Goal: Task Accomplishment & Management: Complete application form

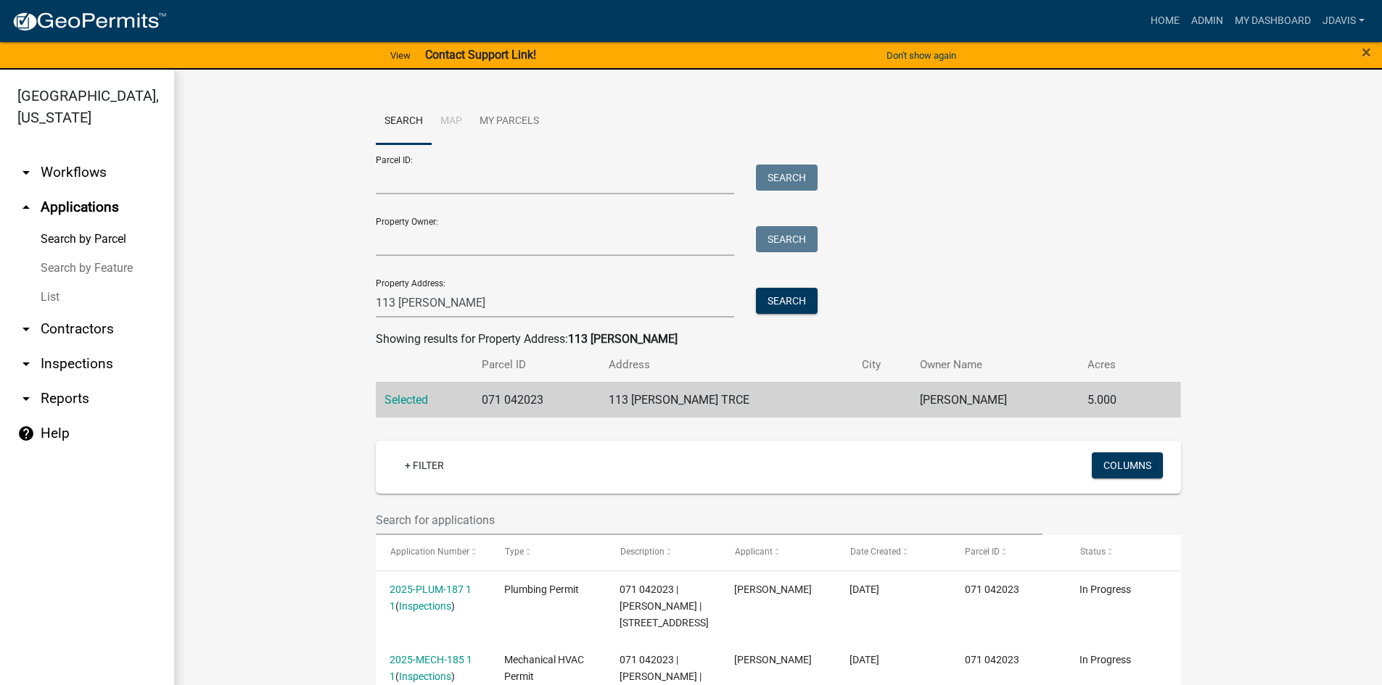
scroll to position [569, 0]
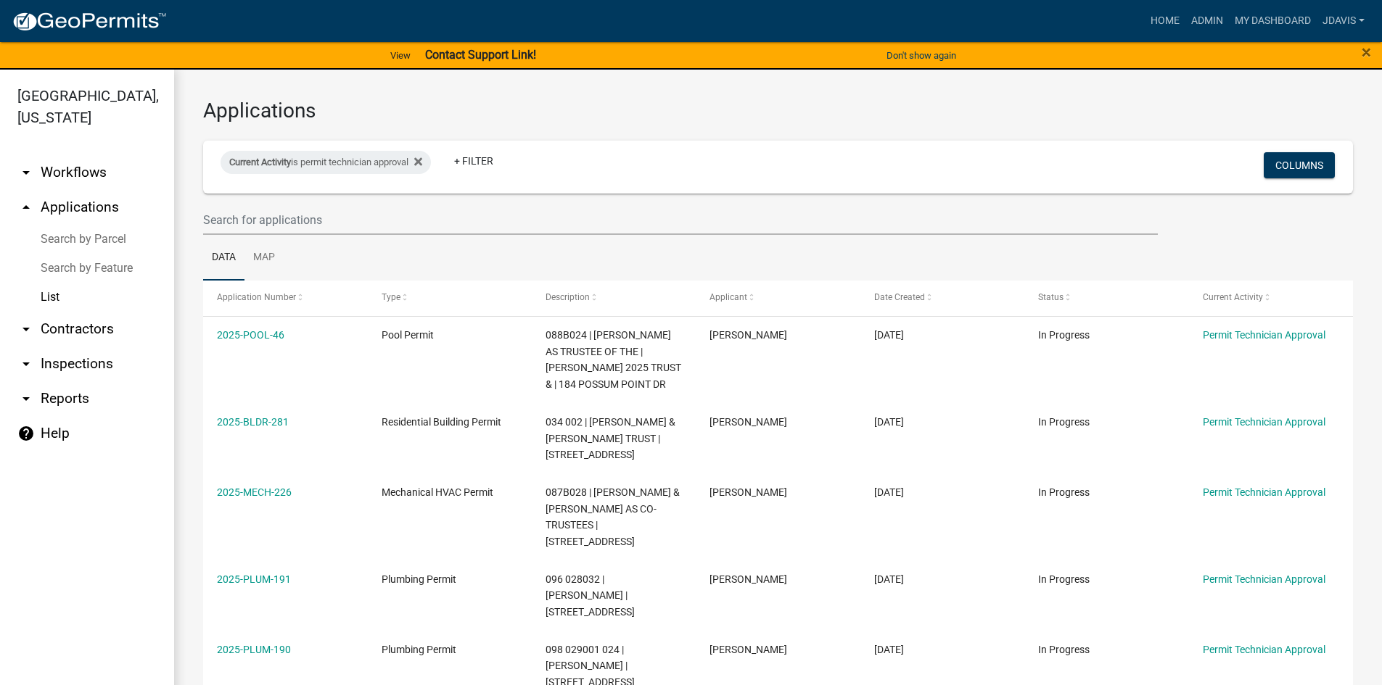
select select "2: 50"
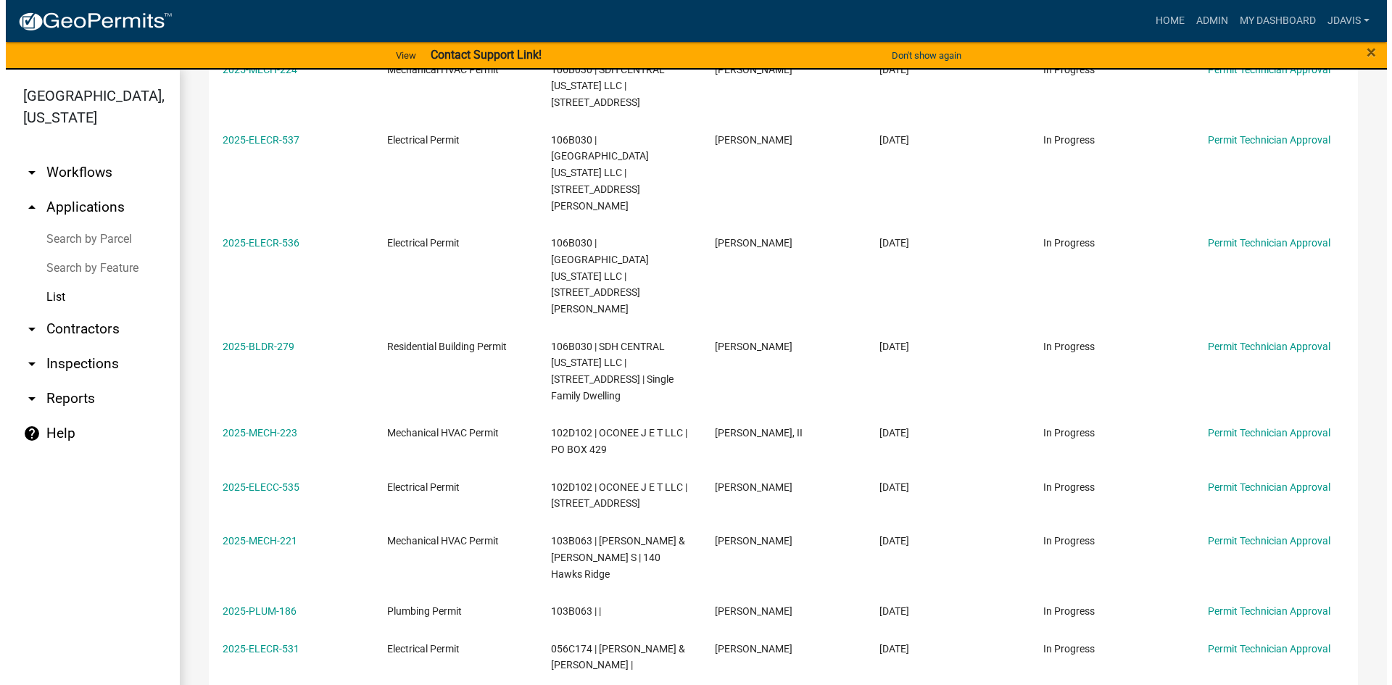
scroll to position [1088, 0]
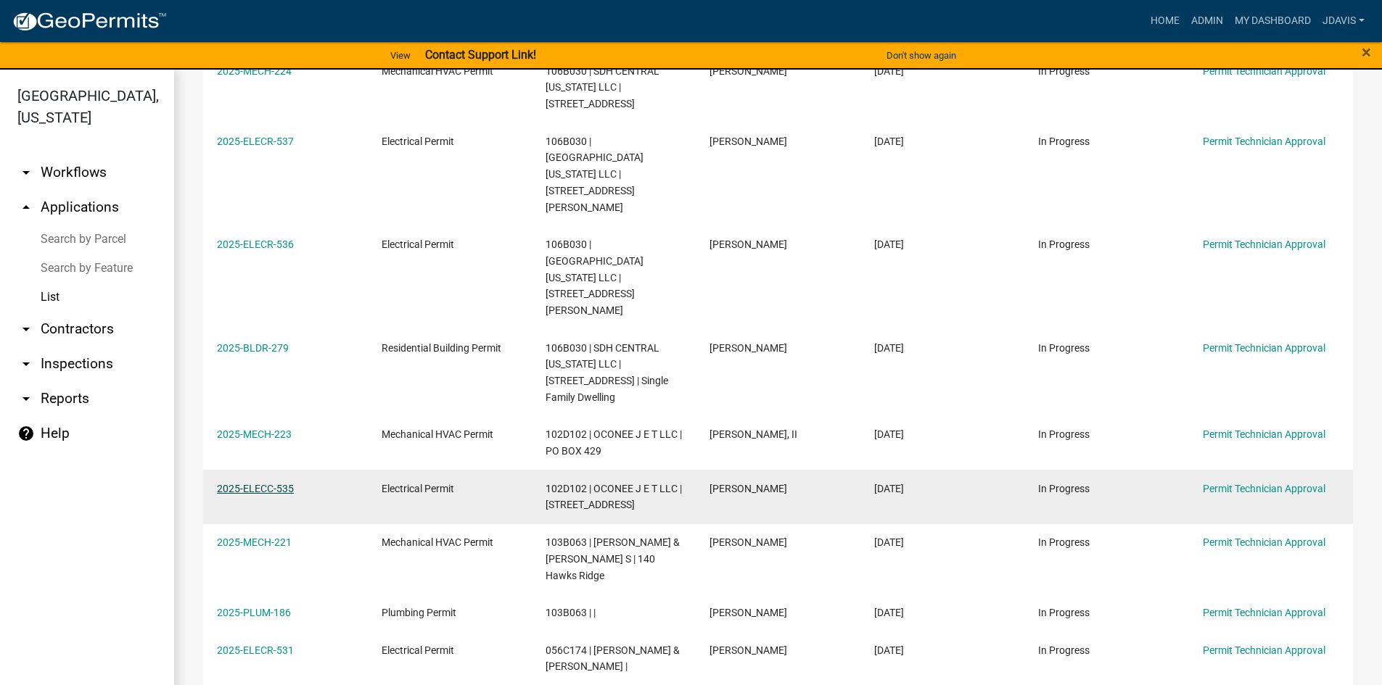
click at [261, 483] on link "2025-ELECC-535" at bounding box center [255, 489] width 77 height 12
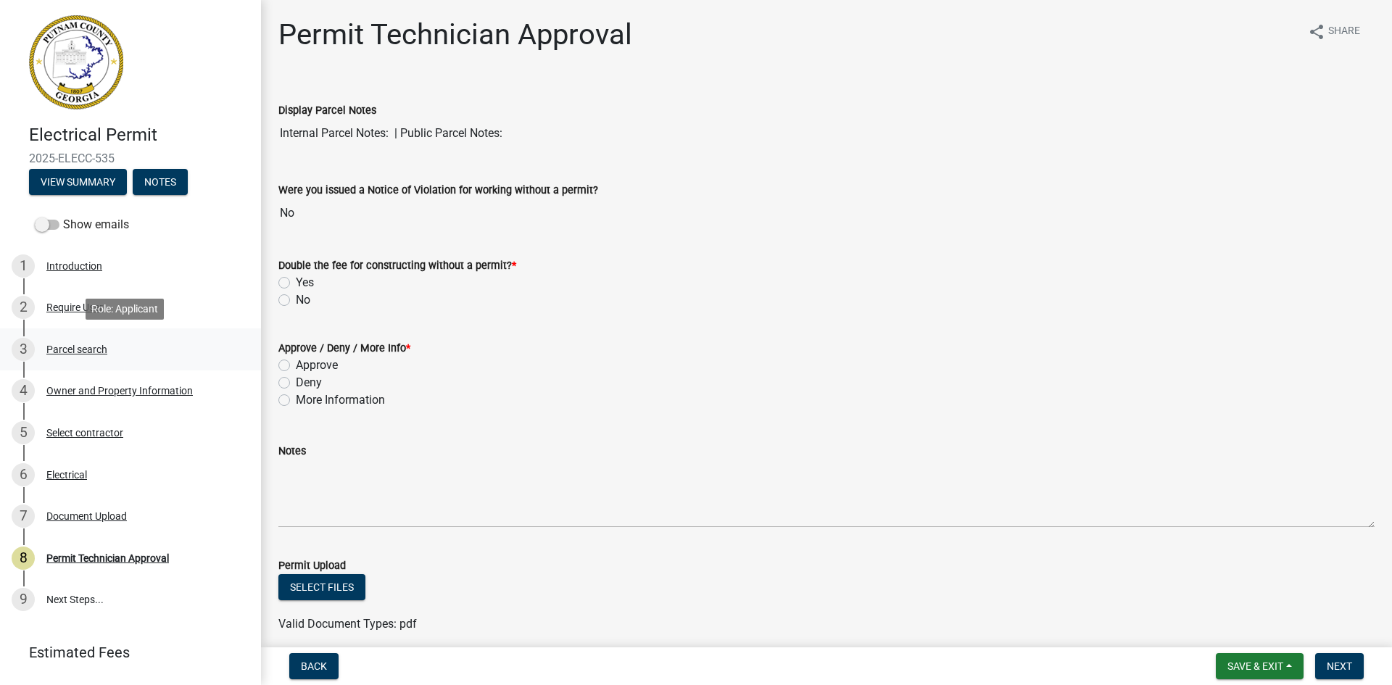
click at [96, 350] on div "Parcel search" at bounding box center [76, 349] width 61 height 10
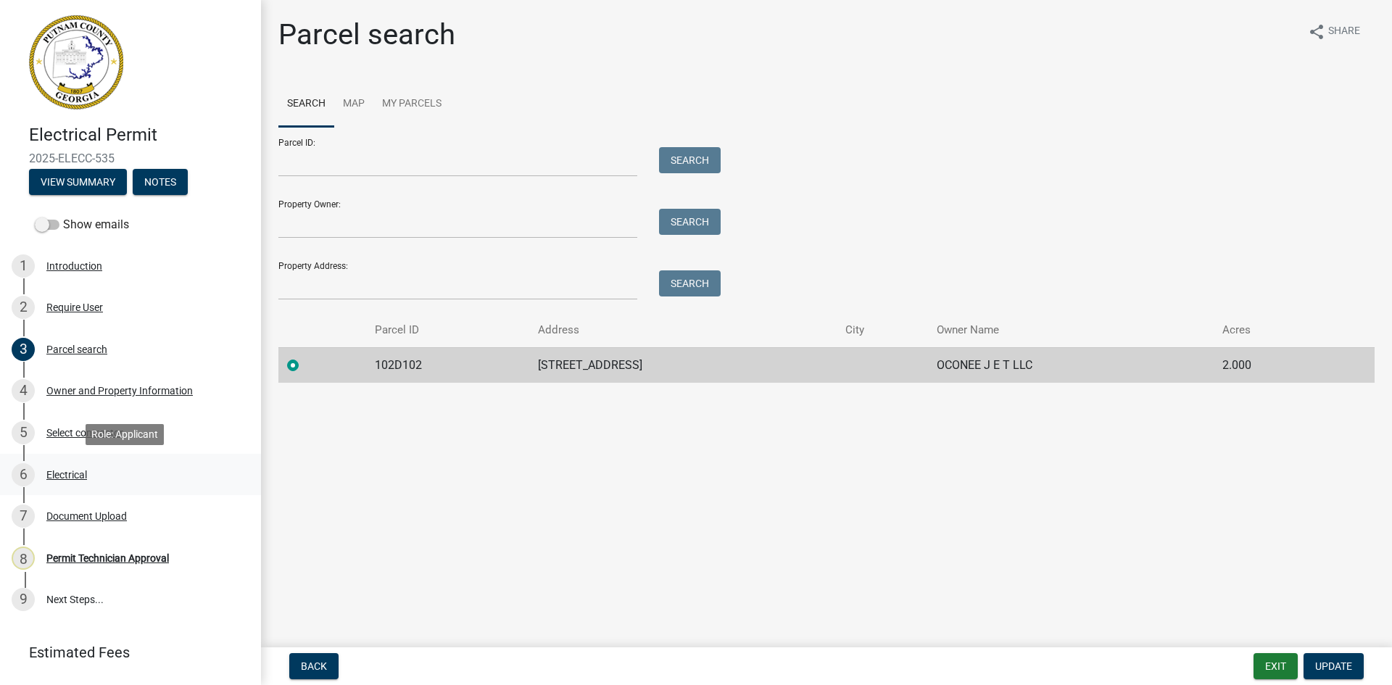
click at [79, 465] on div "6 Electrical" at bounding box center [125, 474] width 226 height 23
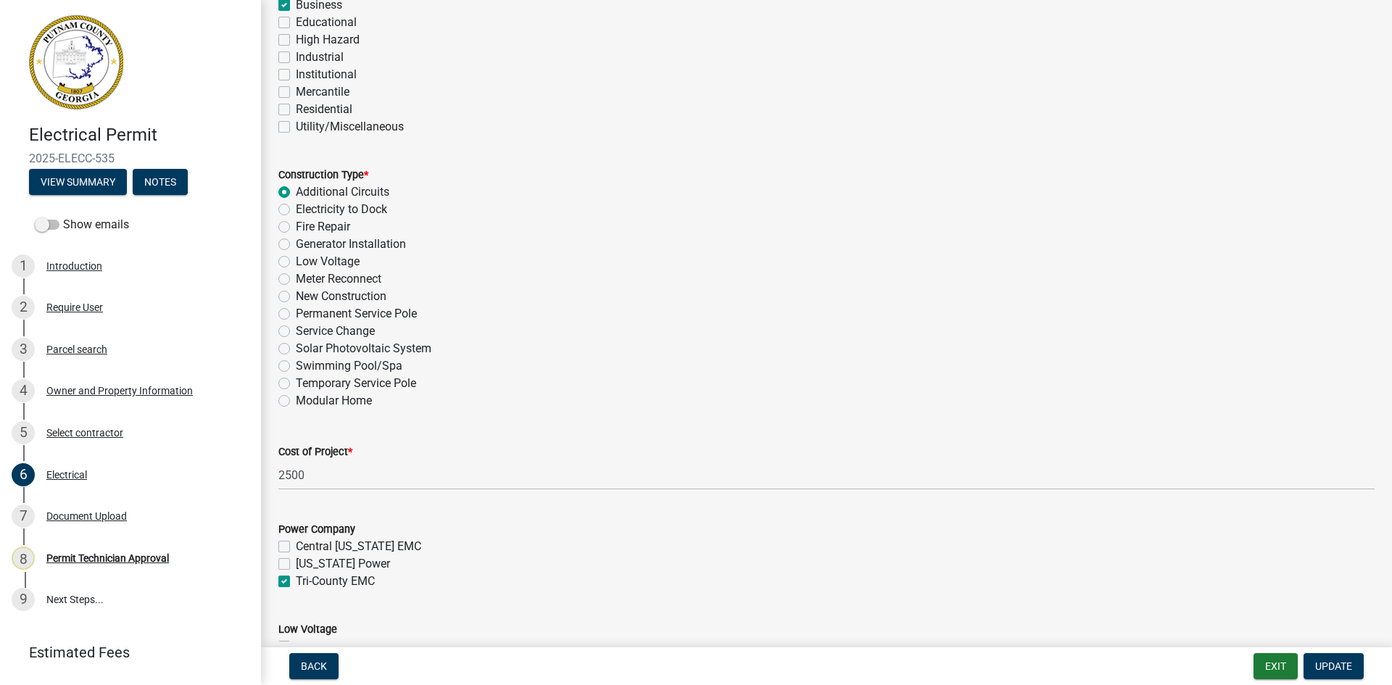
scroll to position [508, 0]
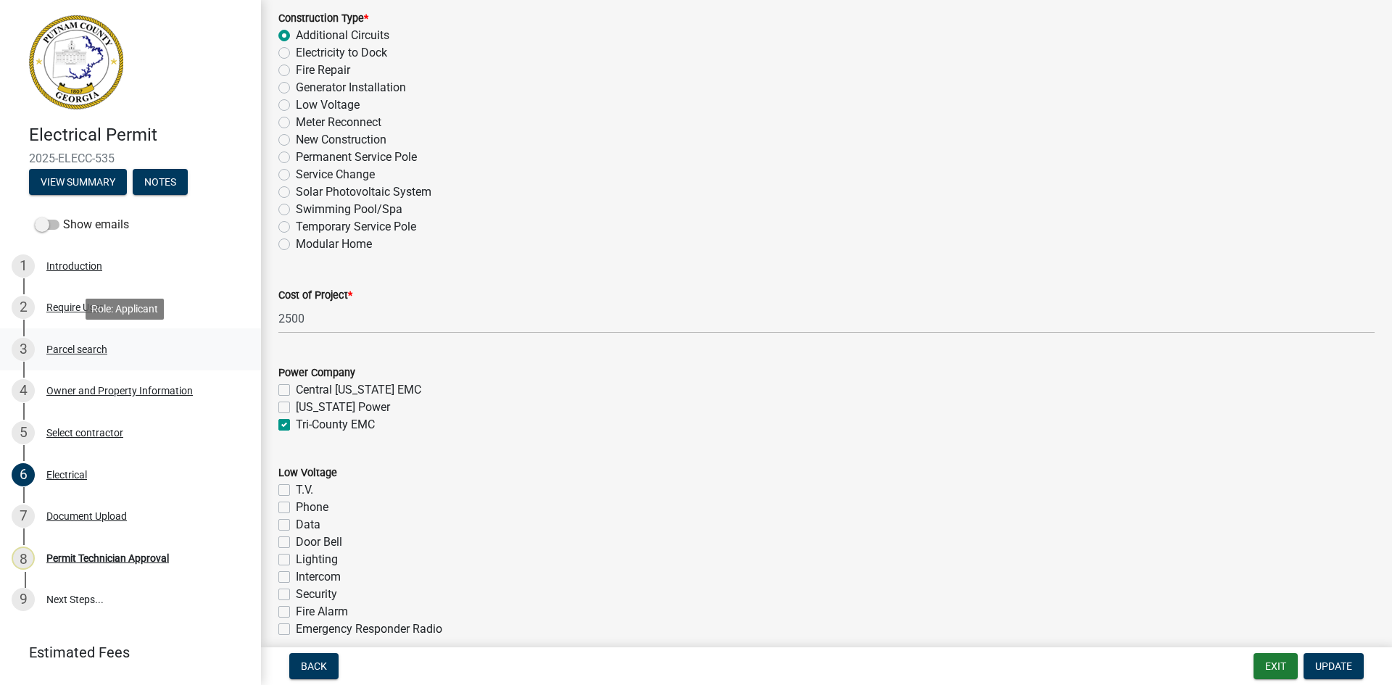
click at [78, 346] on div "Parcel search" at bounding box center [76, 349] width 61 height 10
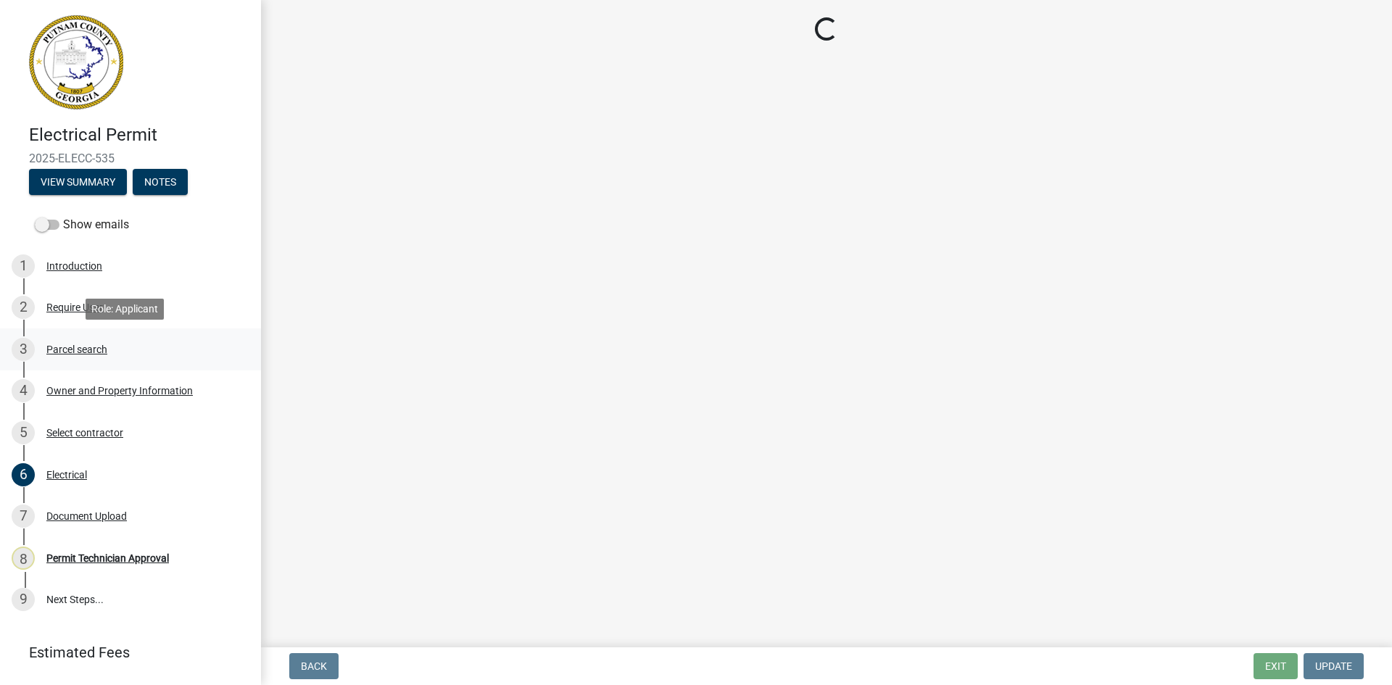
scroll to position [0, 0]
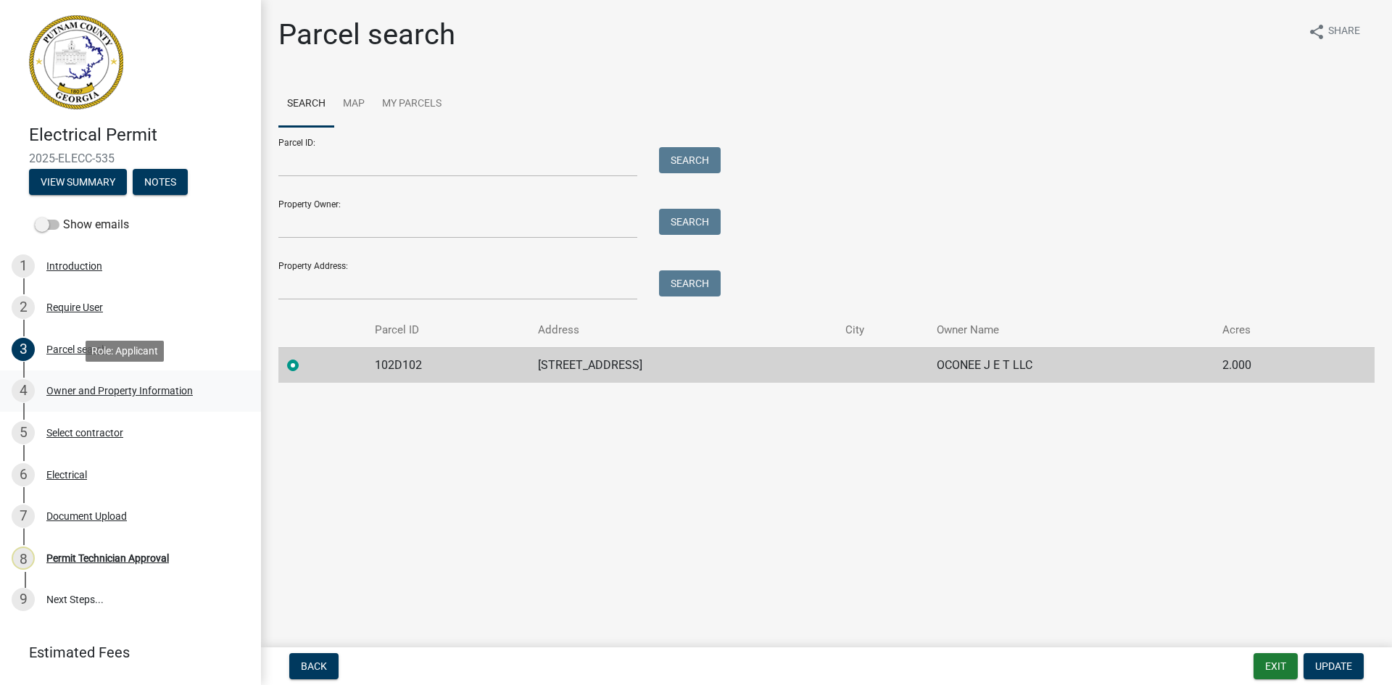
click at [117, 391] on div "Owner and Property Information" at bounding box center [119, 391] width 146 height 10
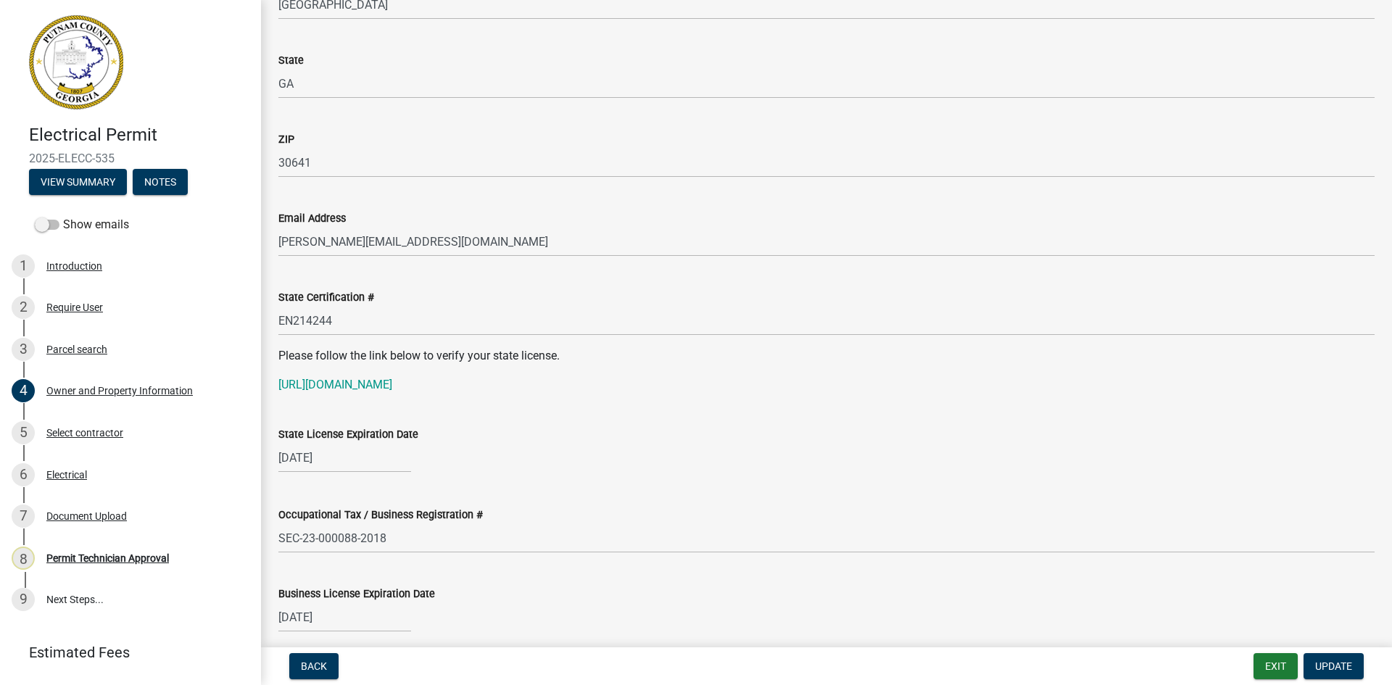
scroll to position [1668, 0]
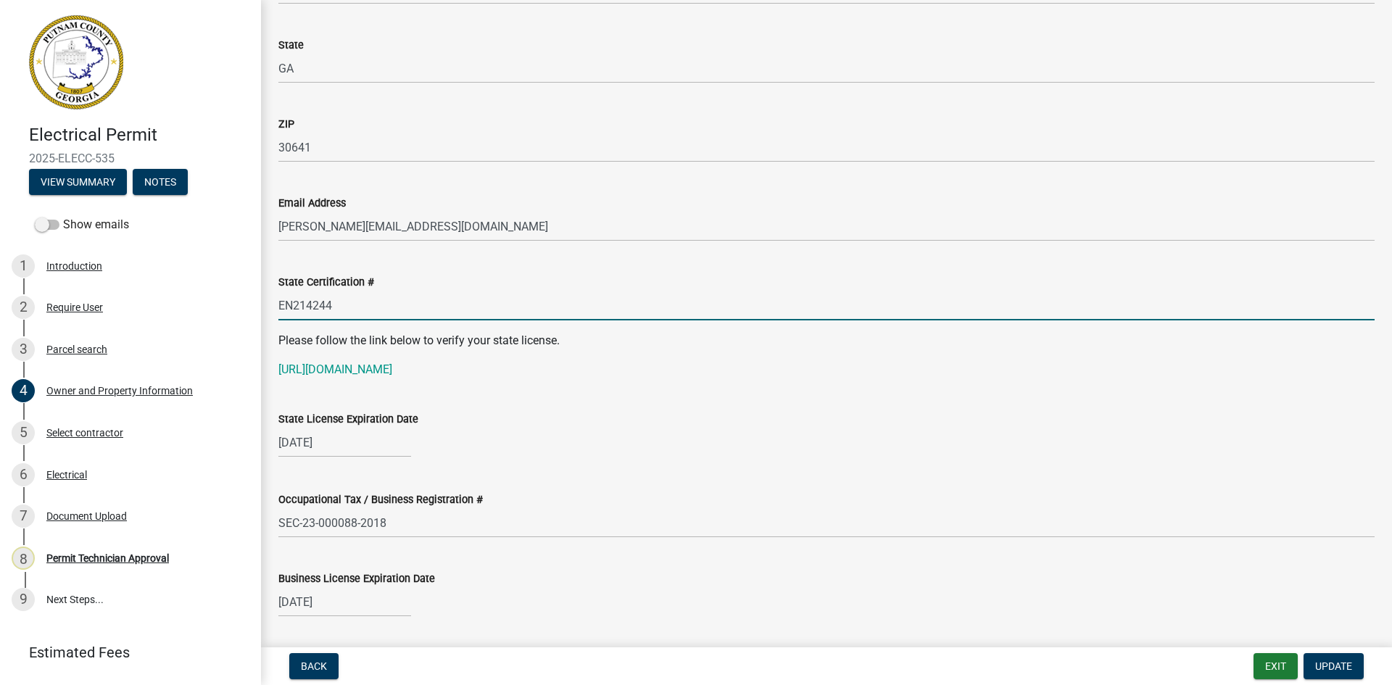
drag, startPoint x: 279, startPoint y: 310, endPoint x: 358, endPoint y: 309, distance: 78.3
click at [358, 309] on input "EN214244" at bounding box center [826, 306] width 1097 height 30
click at [382, 373] on link "[URL][DOMAIN_NAME]" at bounding box center [335, 370] width 114 height 14
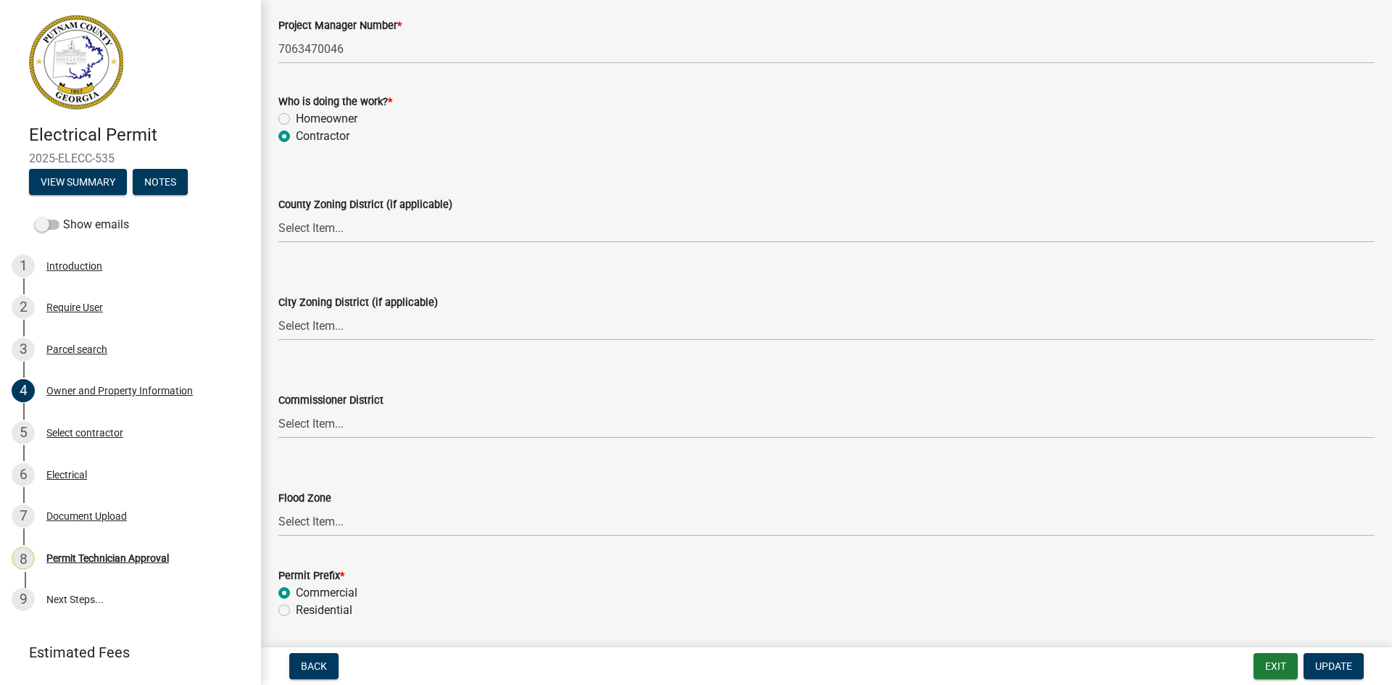
scroll to position [2466, 0]
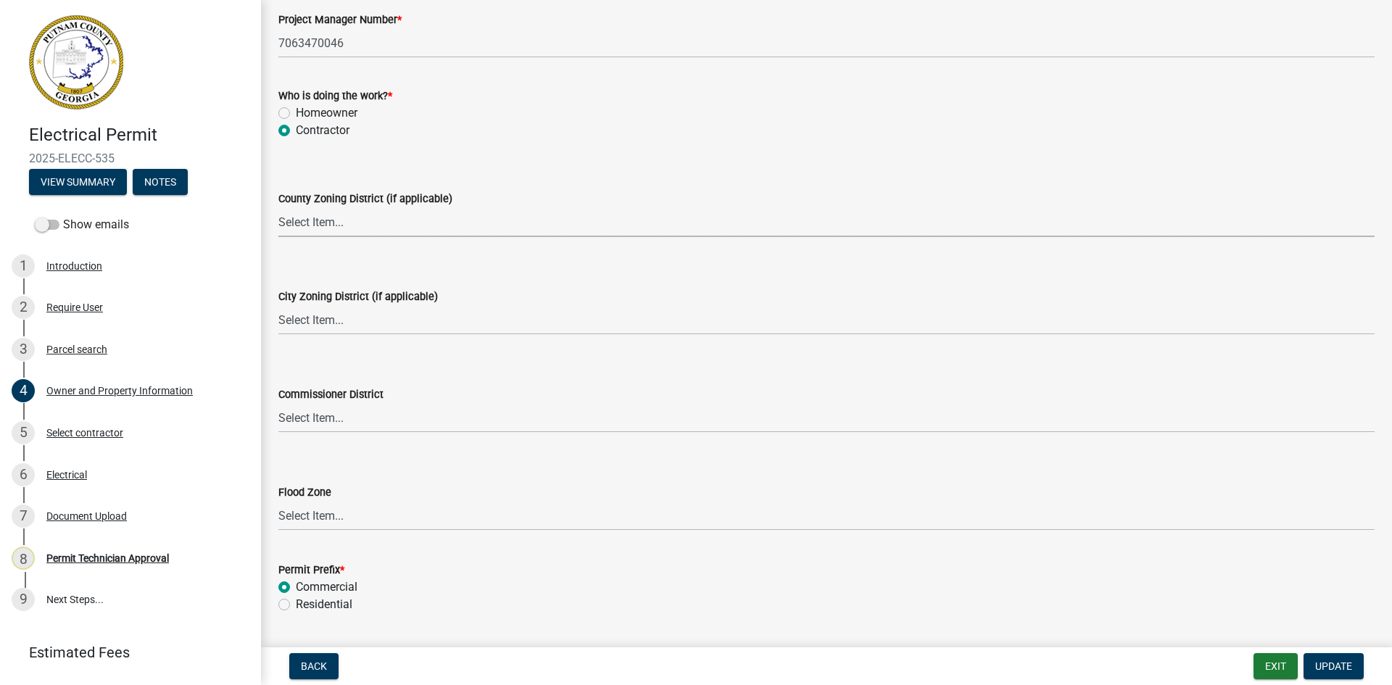
click at [318, 229] on select "Select Item... AG-1 R-1R R-1 R-2 MHP RM-1 RM-3 C-1 C-2 I-M PUD N/A" at bounding box center [826, 222] width 1097 height 30
click at [278, 207] on select "Select Item... AG-1 R-1R R-1 R-2 MHP RM-1 RM-3 C-1 C-2 I-M PUD N/A" at bounding box center [826, 222] width 1097 height 30
select select "a11fa51f-b34d-496b-ab35-5fd1b53a4648"
click at [1342, 659] on button "Update" at bounding box center [1334, 666] width 60 height 26
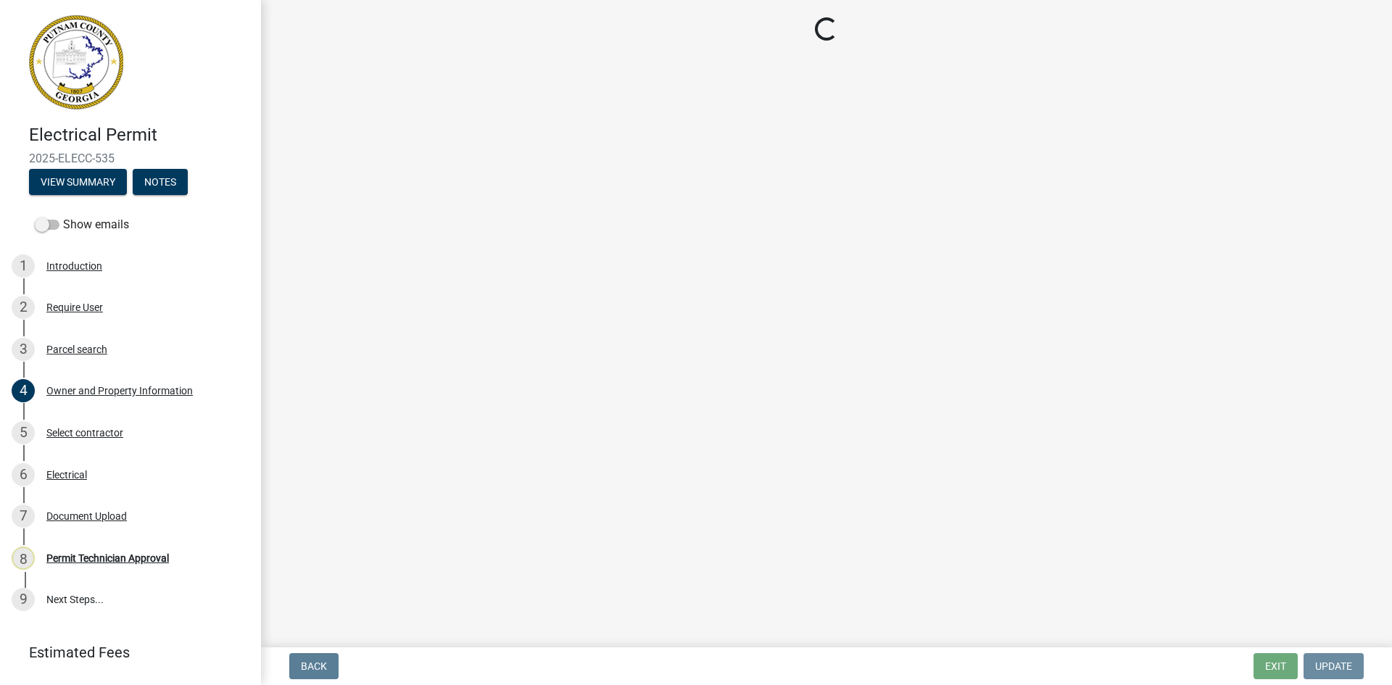
scroll to position [0, 0]
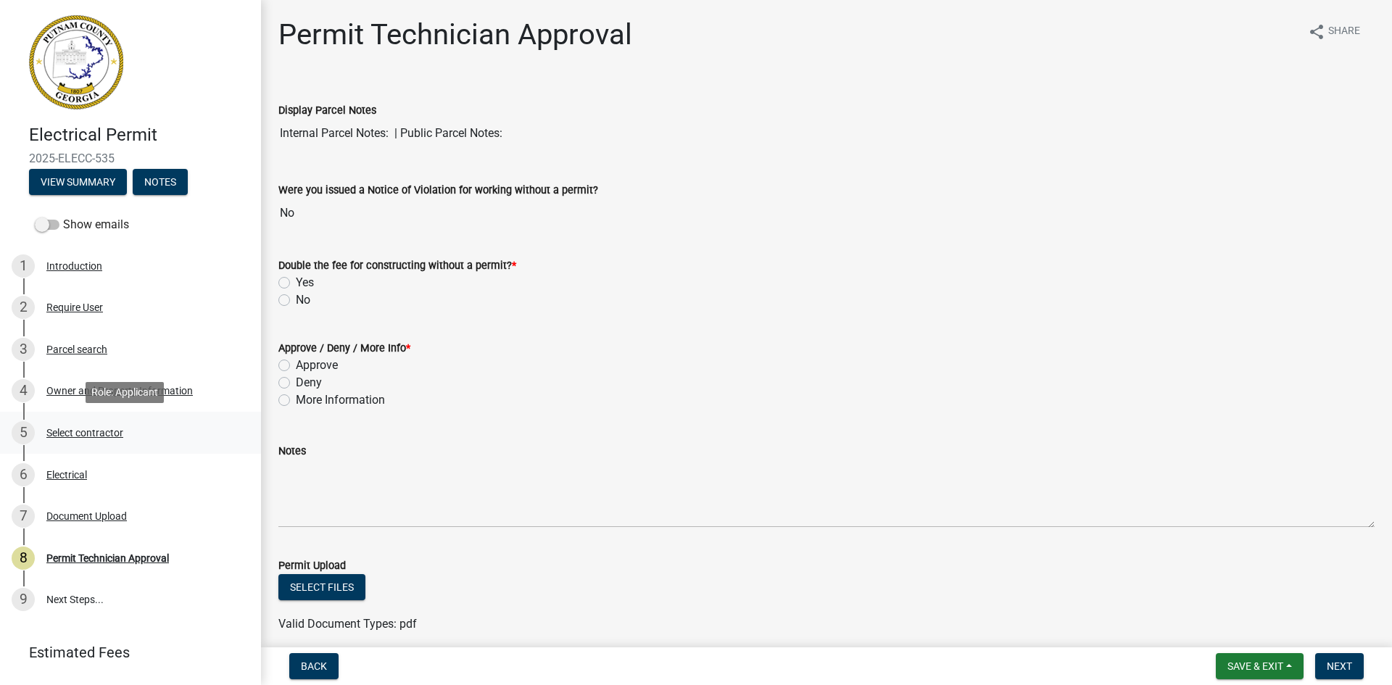
click at [85, 429] on div "Select contractor" at bounding box center [84, 433] width 77 height 10
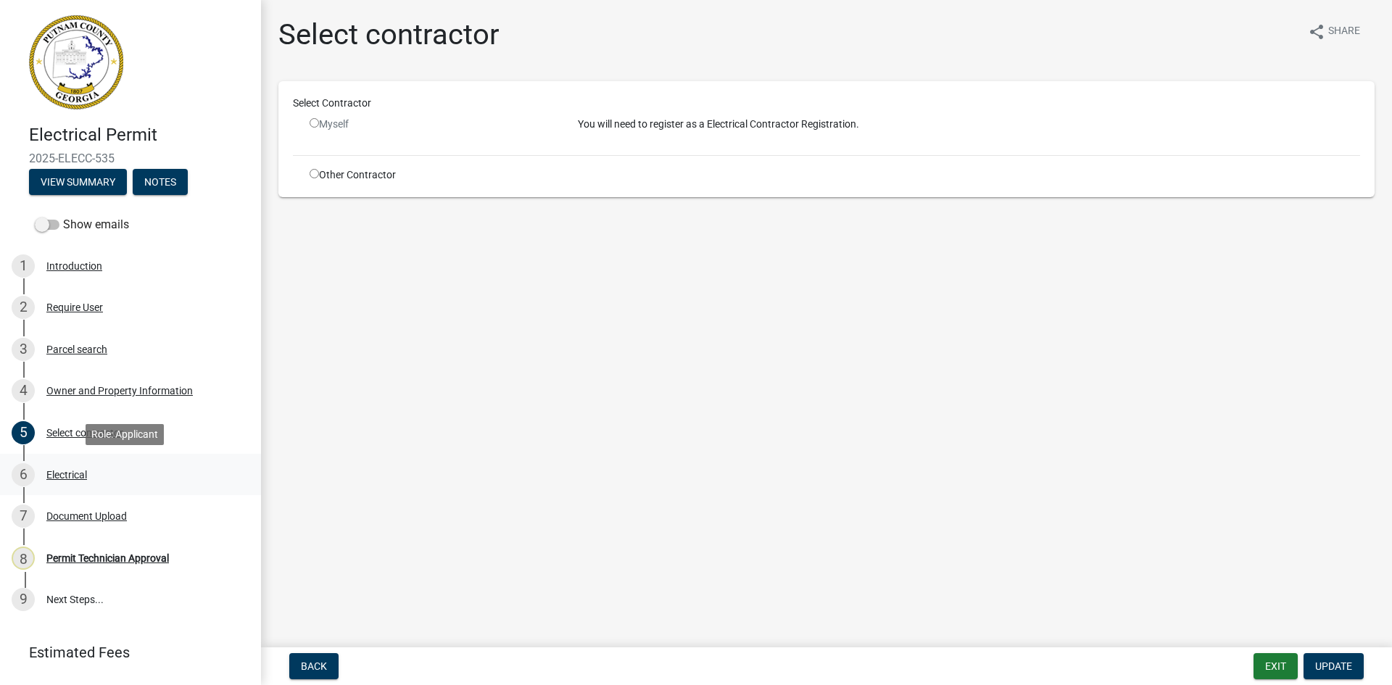
click at [79, 473] on div "Electrical" at bounding box center [66, 475] width 41 height 10
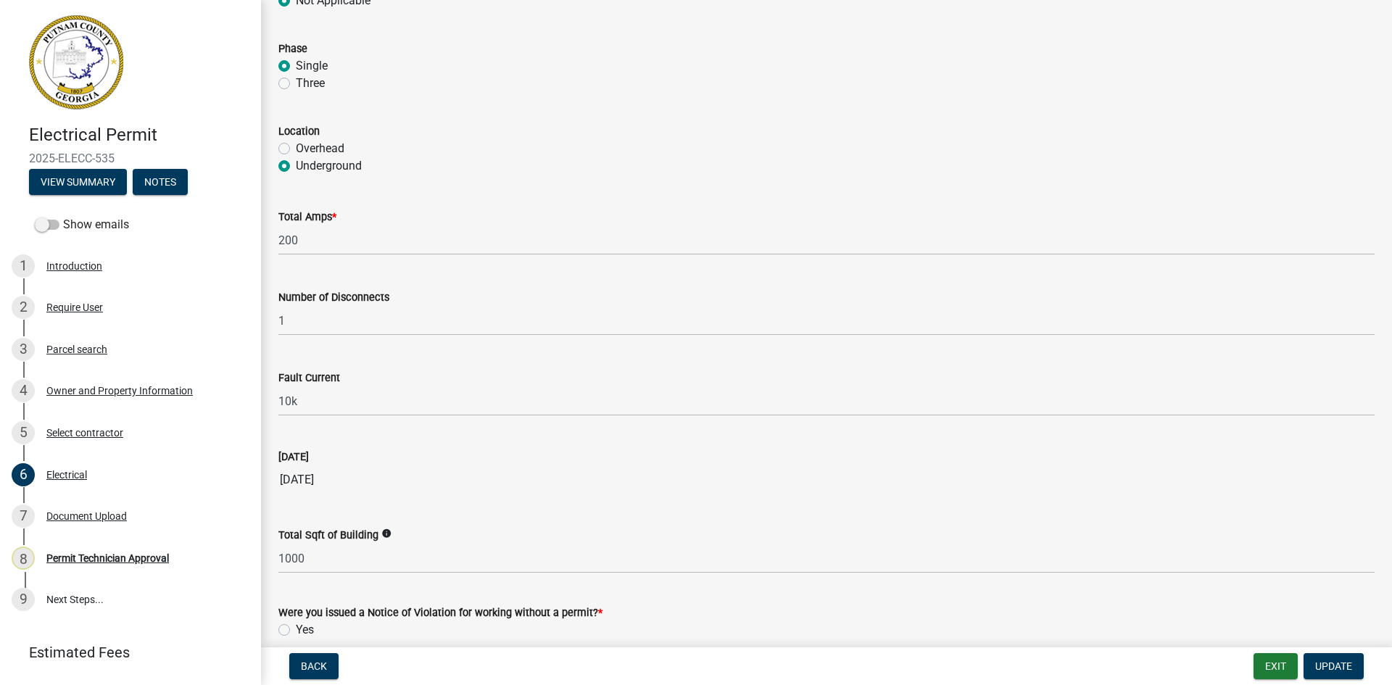
scroll to position [1355, 0]
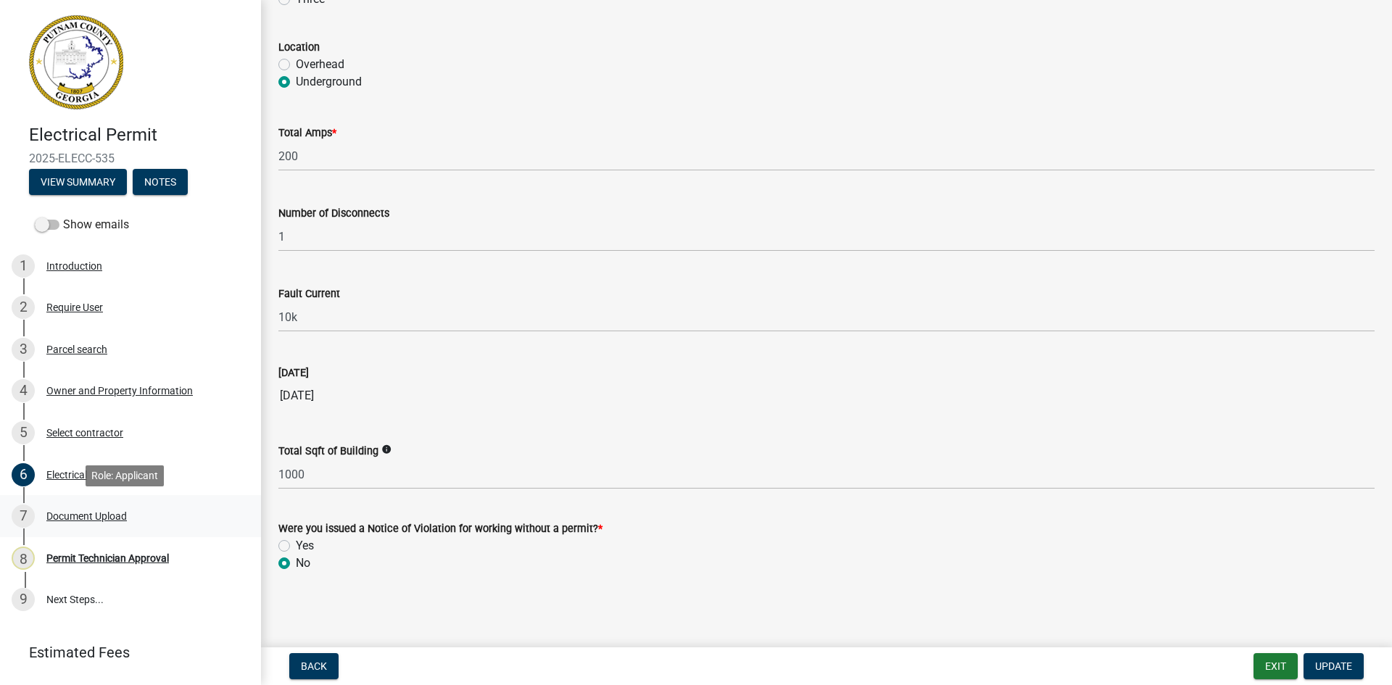
click at [96, 518] on div "Document Upload" at bounding box center [86, 516] width 80 height 10
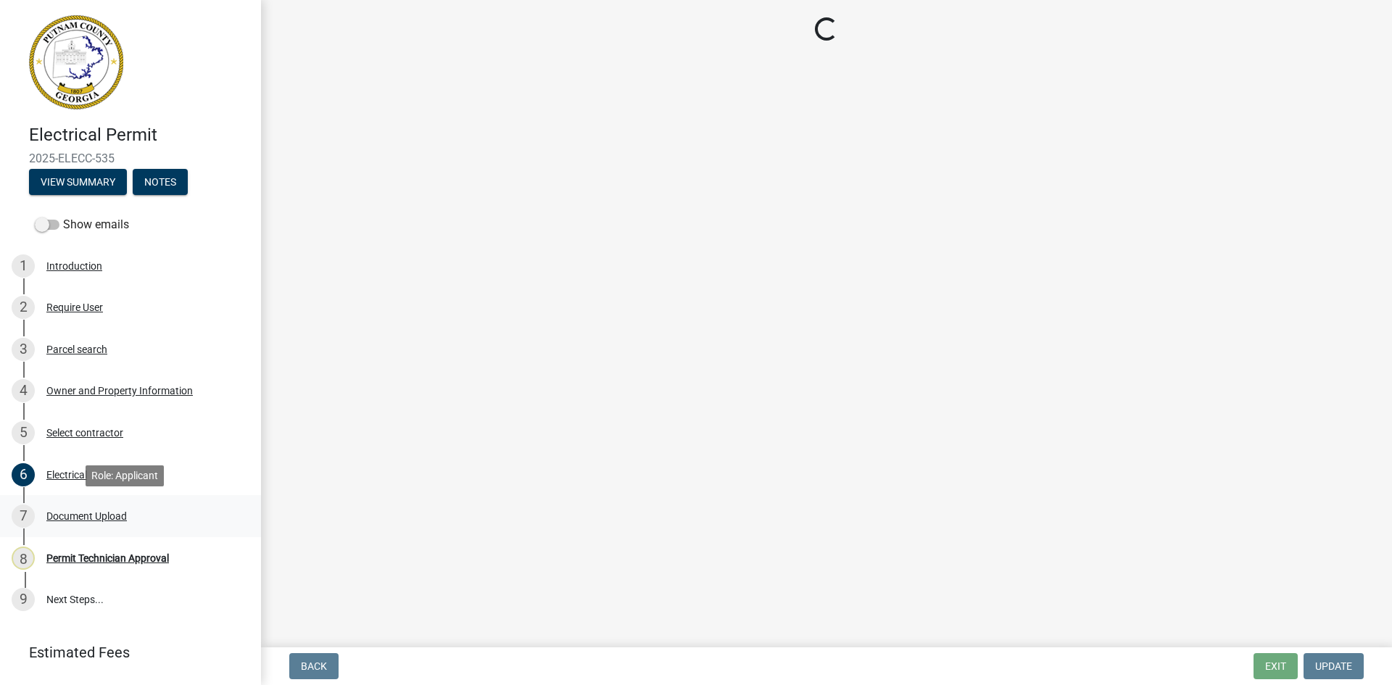
scroll to position [0, 0]
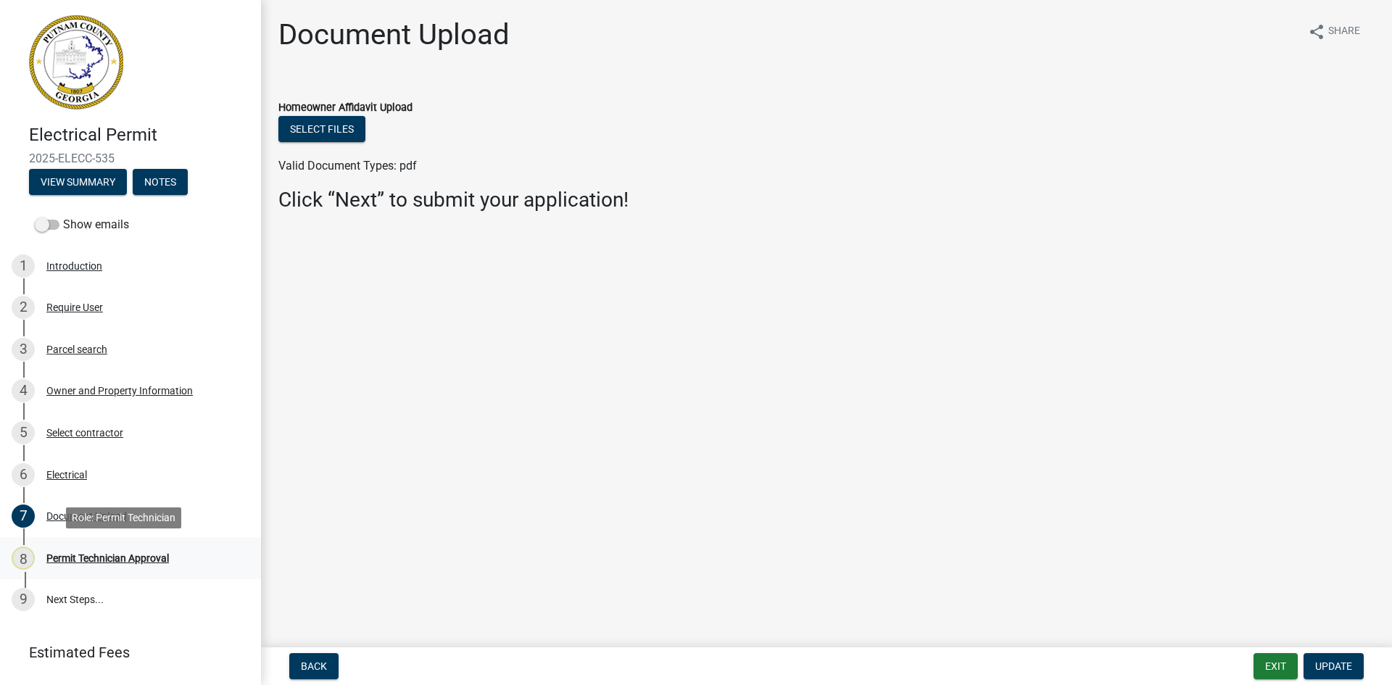
click at [104, 558] on div "Permit Technician Approval" at bounding box center [107, 558] width 123 height 10
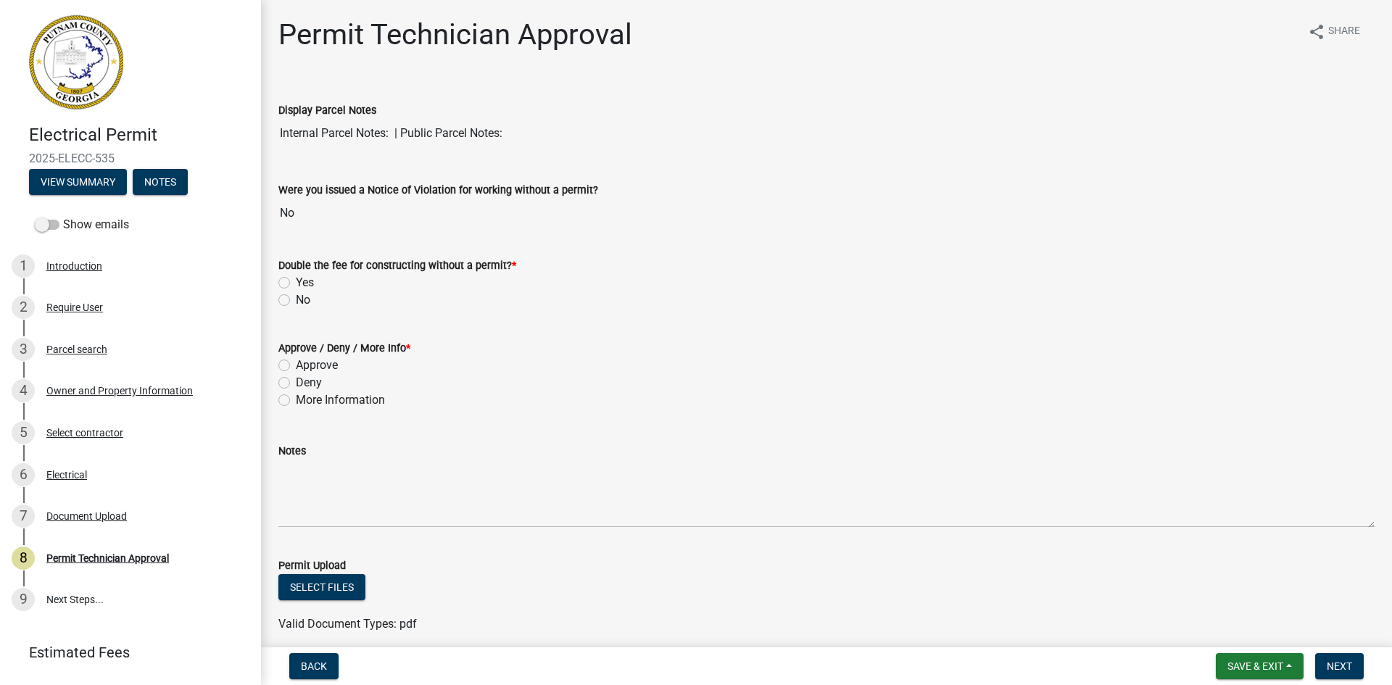
click at [296, 300] on label "No" at bounding box center [303, 300] width 15 height 17
click at [296, 300] on input "No" at bounding box center [300, 296] width 9 height 9
radio input "true"
click at [296, 365] on label "Approve" at bounding box center [317, 365] width 42 height 17
click at [296, 365] on input "Approve" at bounding box center [300, 361] width 9 height 9
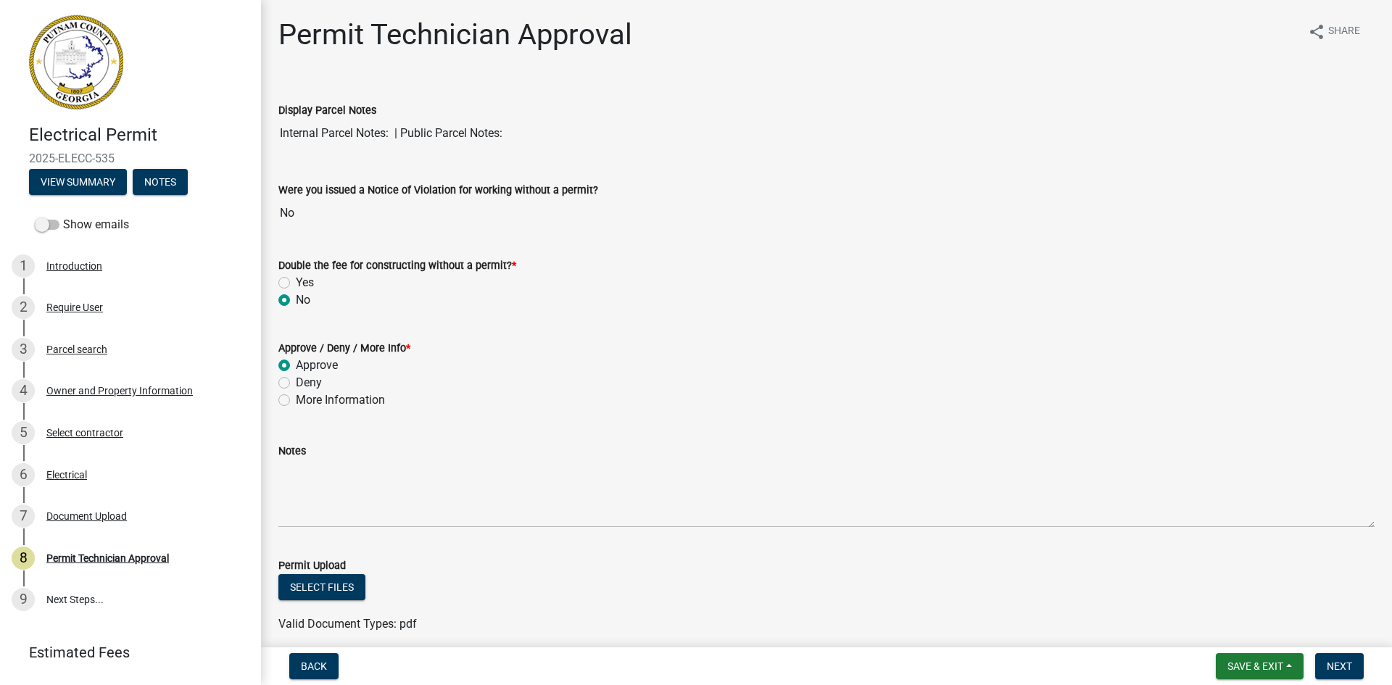
radio input "true"
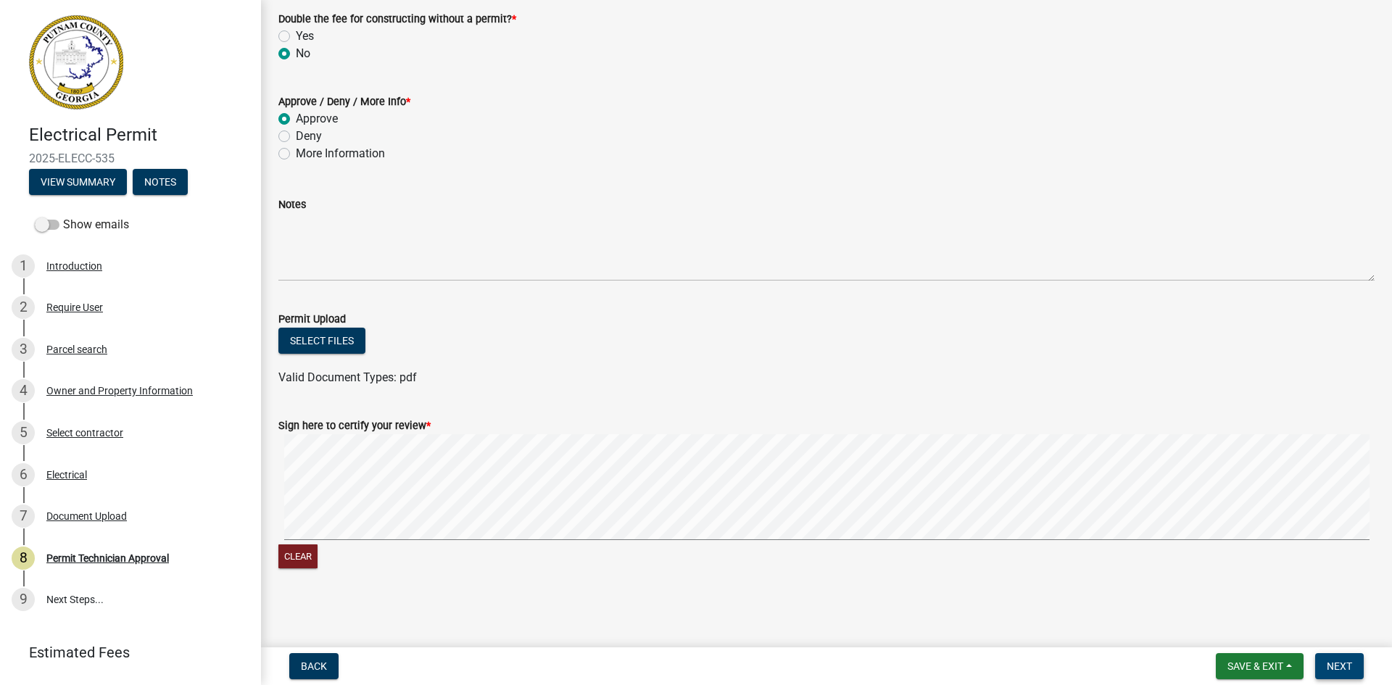
click at [1337, 665] on span "Next" at bounding box center [1339, 667] width 25 height 12
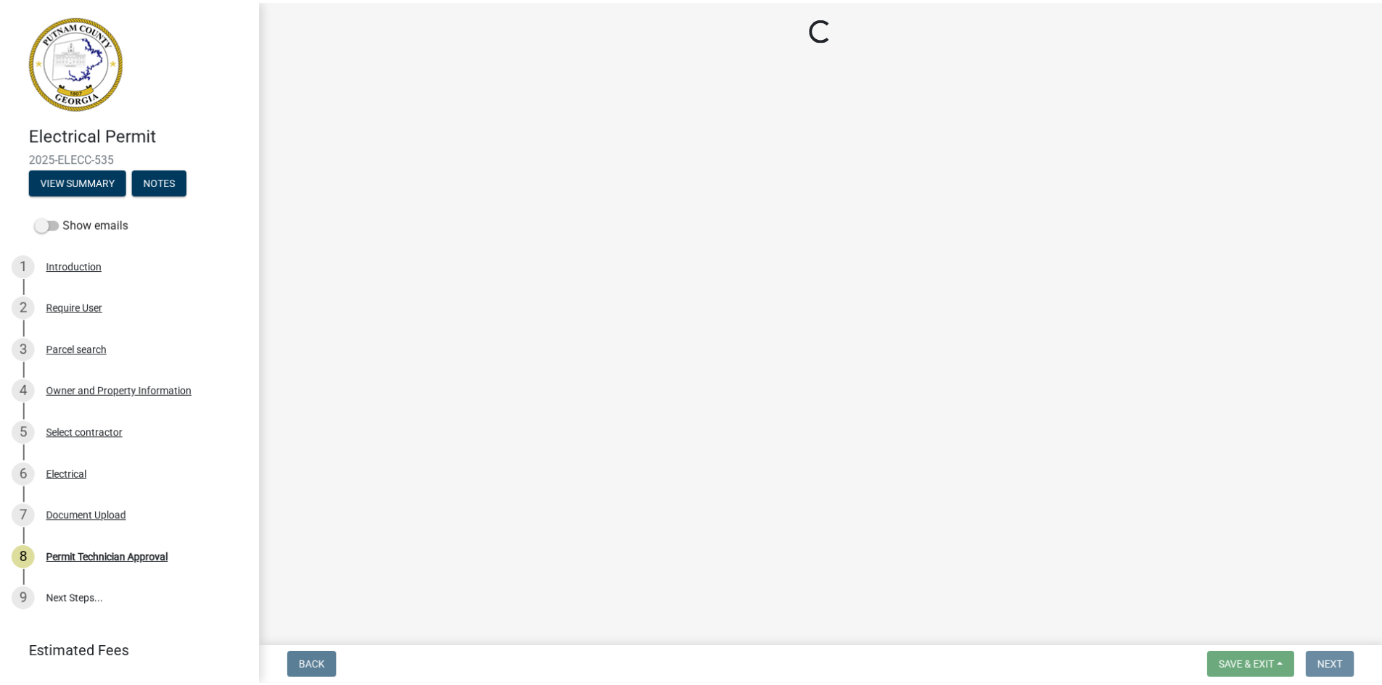
scroll to position [0, 0]
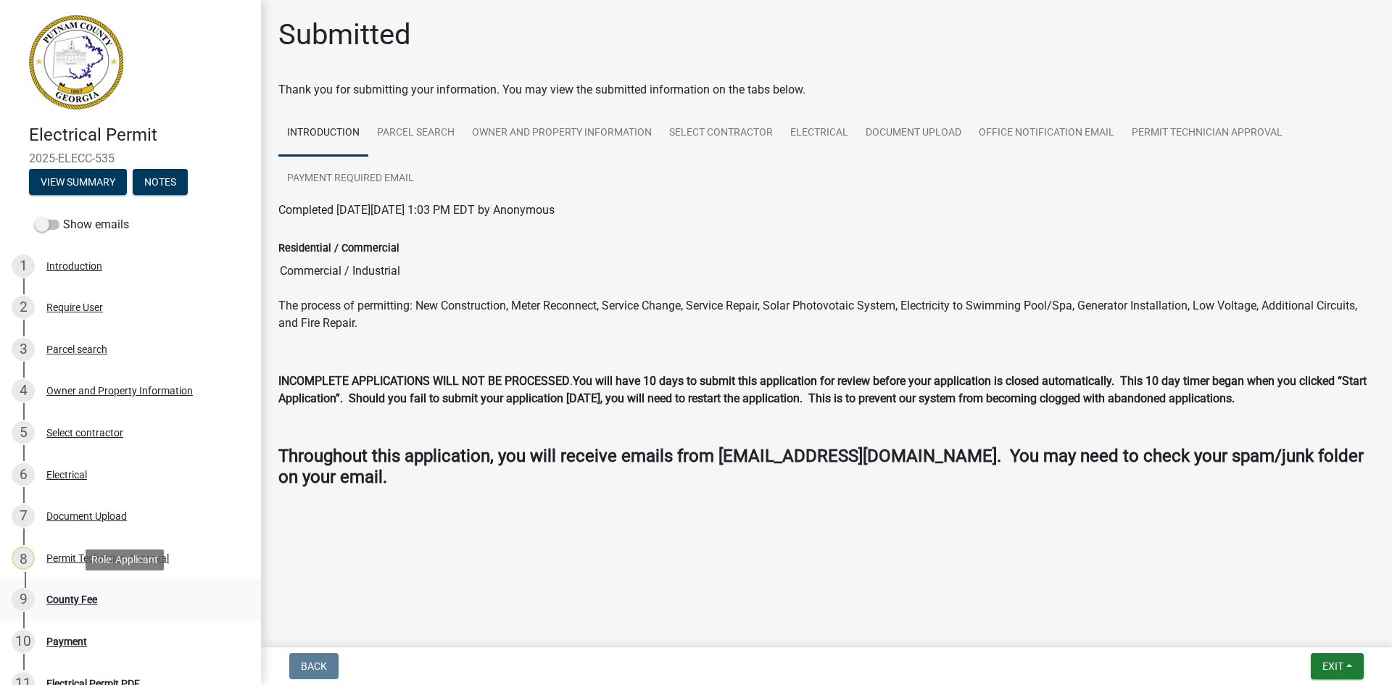
click at [78, 607] on div "9 County Fee" at bounding box center [125, 599] width 226 height 23
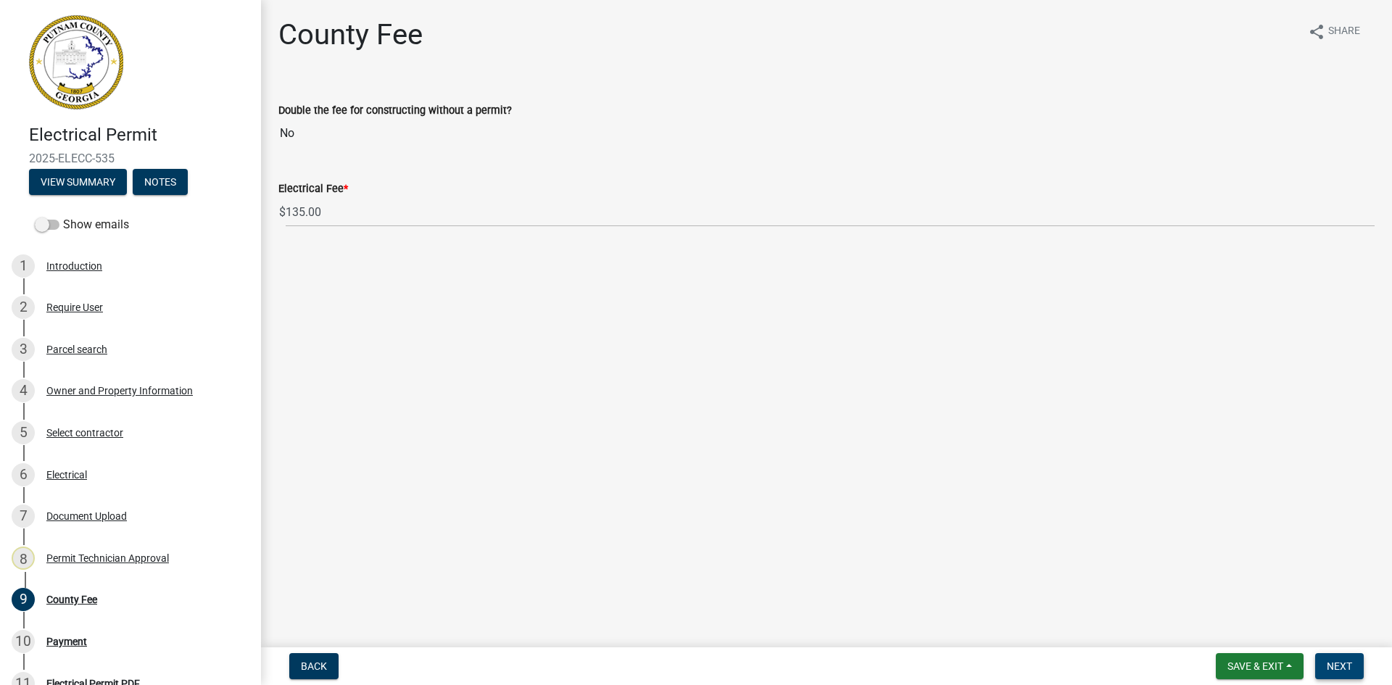
click at [1337, 672] on span "Next" at bounding box center [1339, 667] width 25 height 12
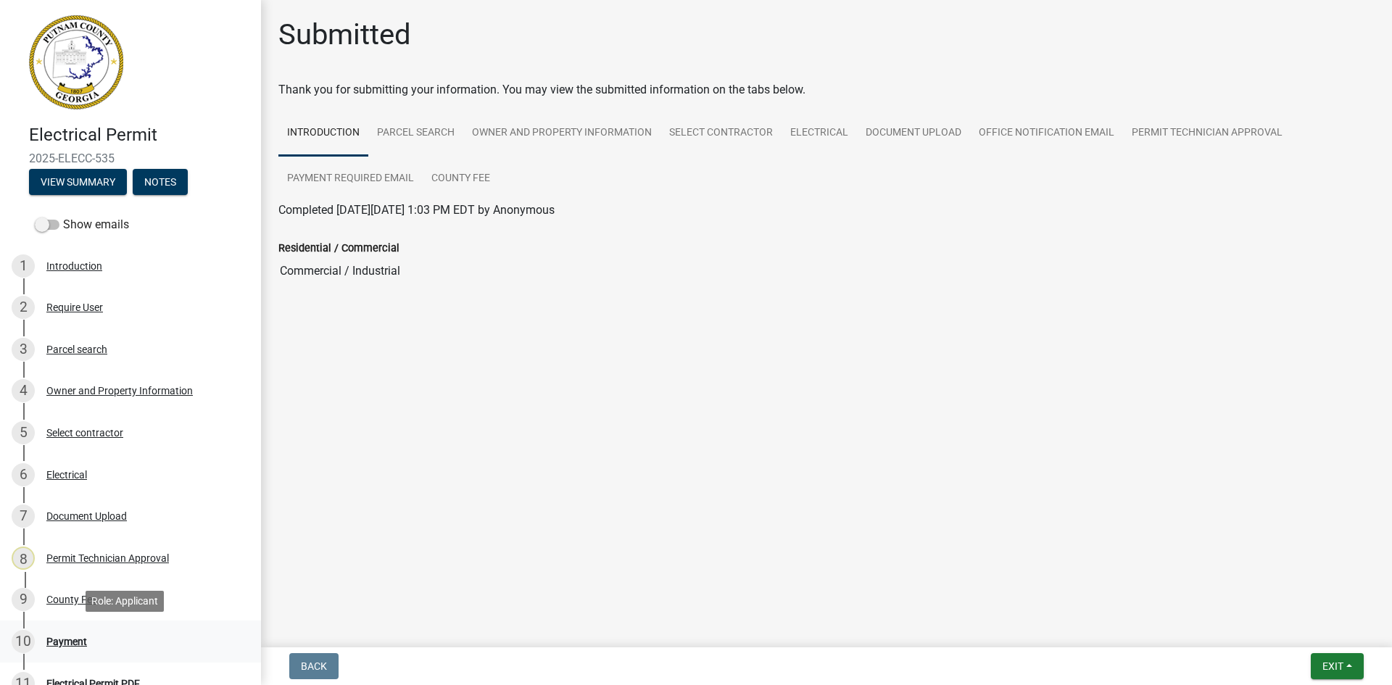
click at [78, 645] on div "Payment" at bounding box center [66, 642] width 41 height 10
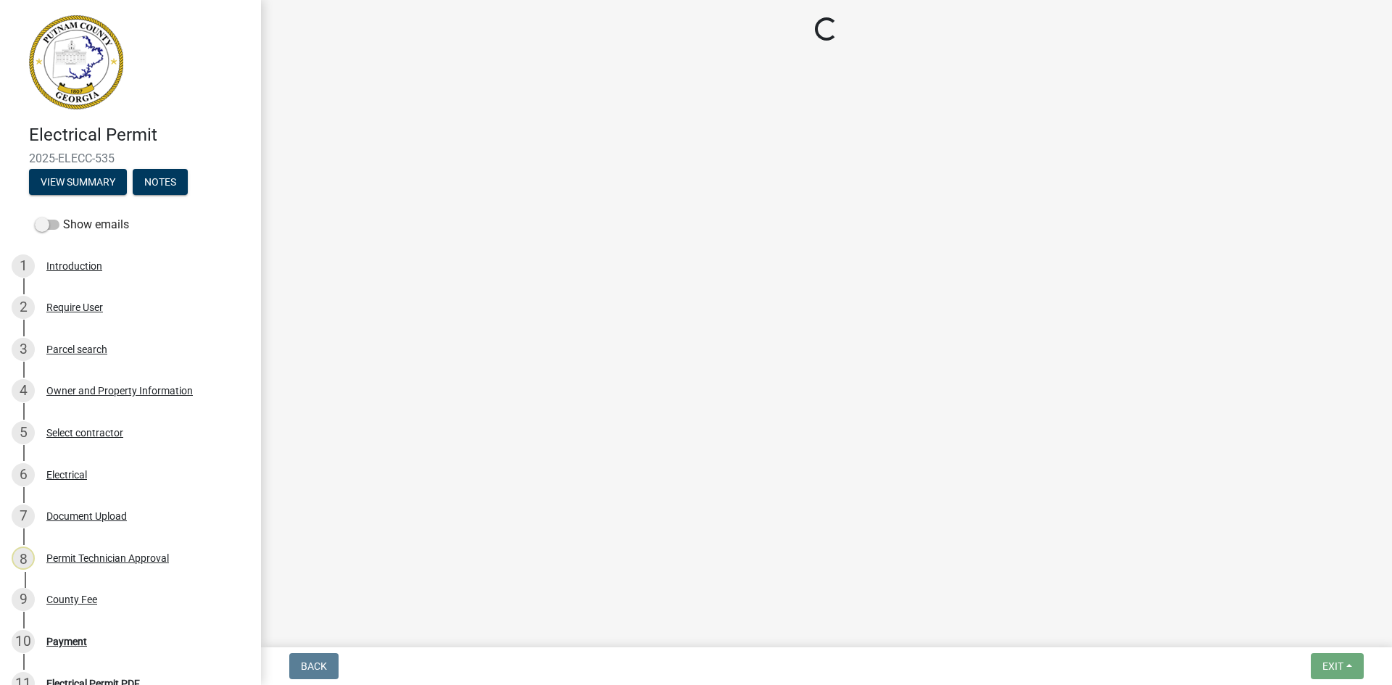
select select "3: 3"
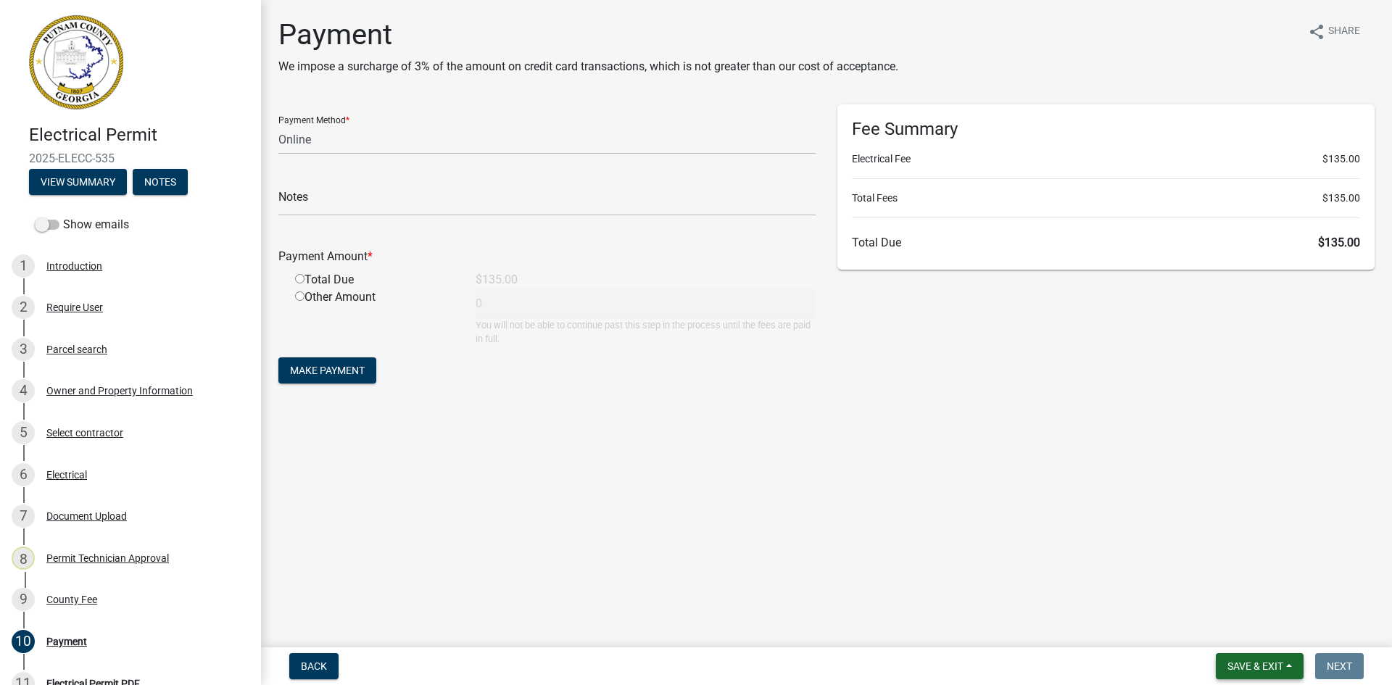
click at [1253, 661] on span "Save & Exit" at bounding box center [1256, 667] width 56 height 12
click at [1268, 627] on button "Save & Exit" at bounding box center [1246, 628] width 116 height 35
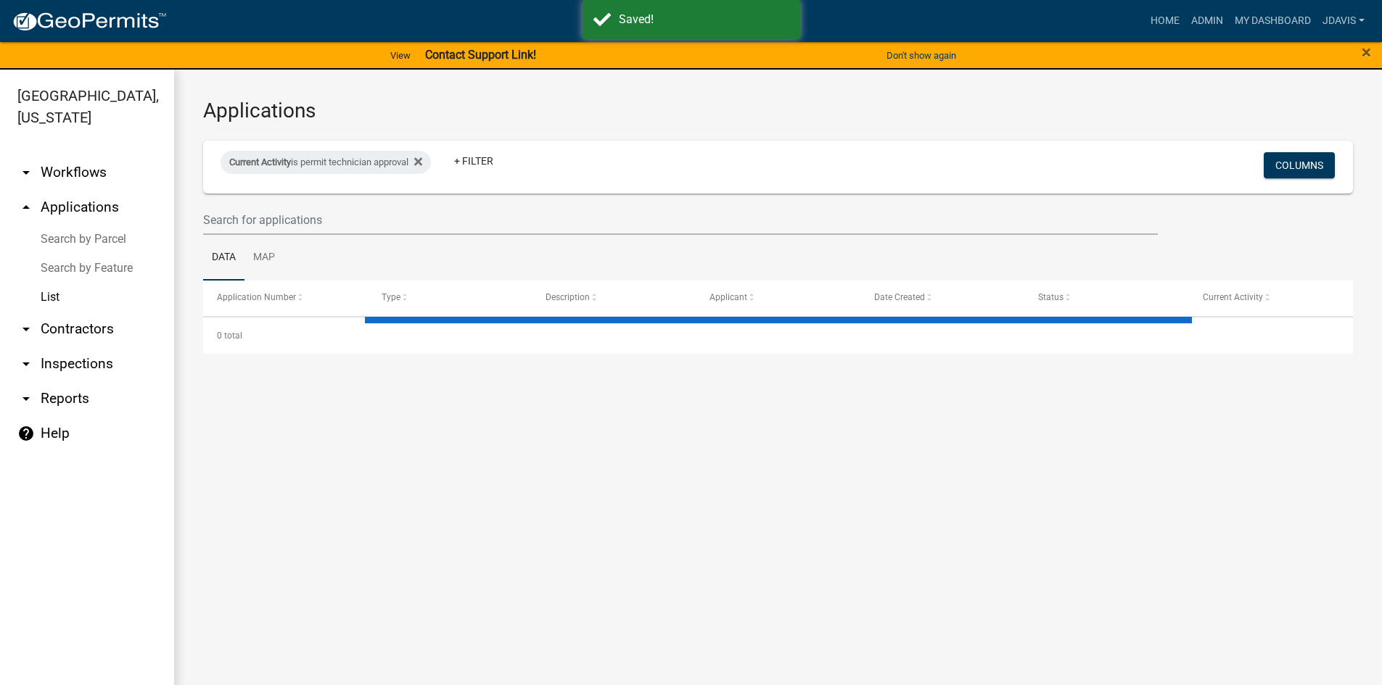
select select "2: 50"
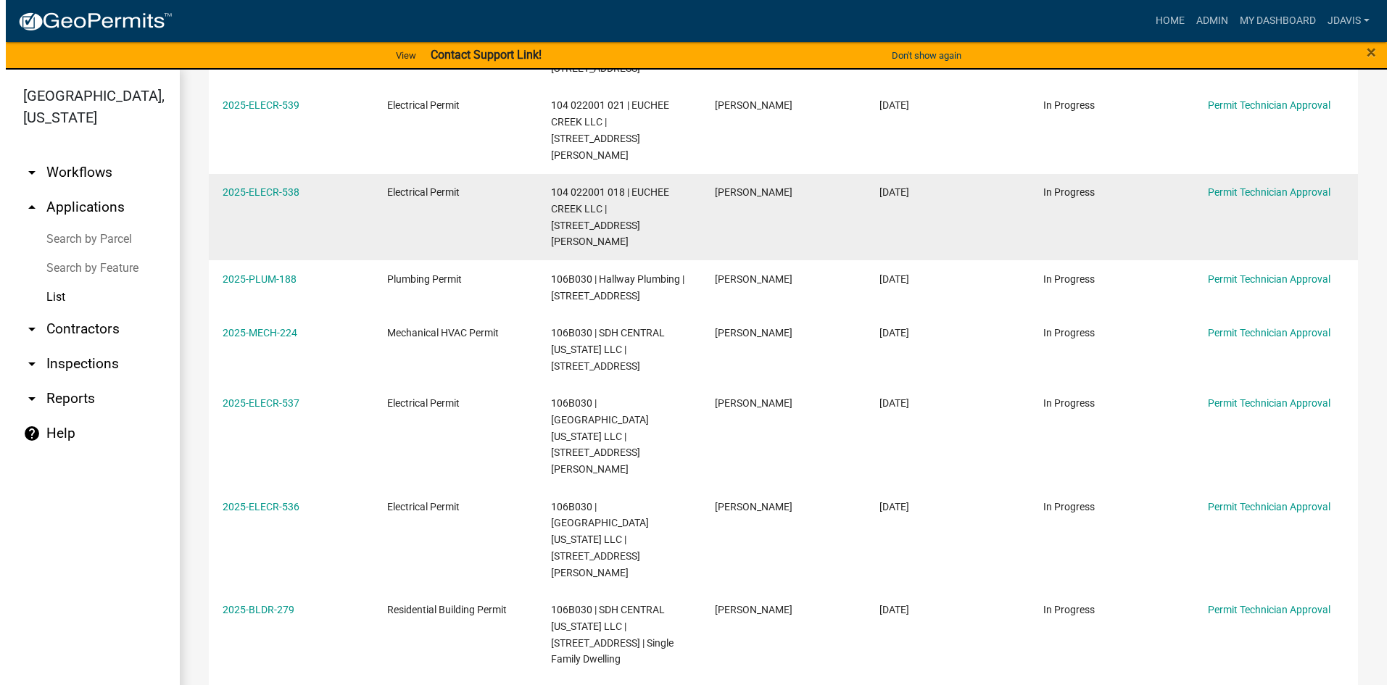
scroll to position [1015, 0]
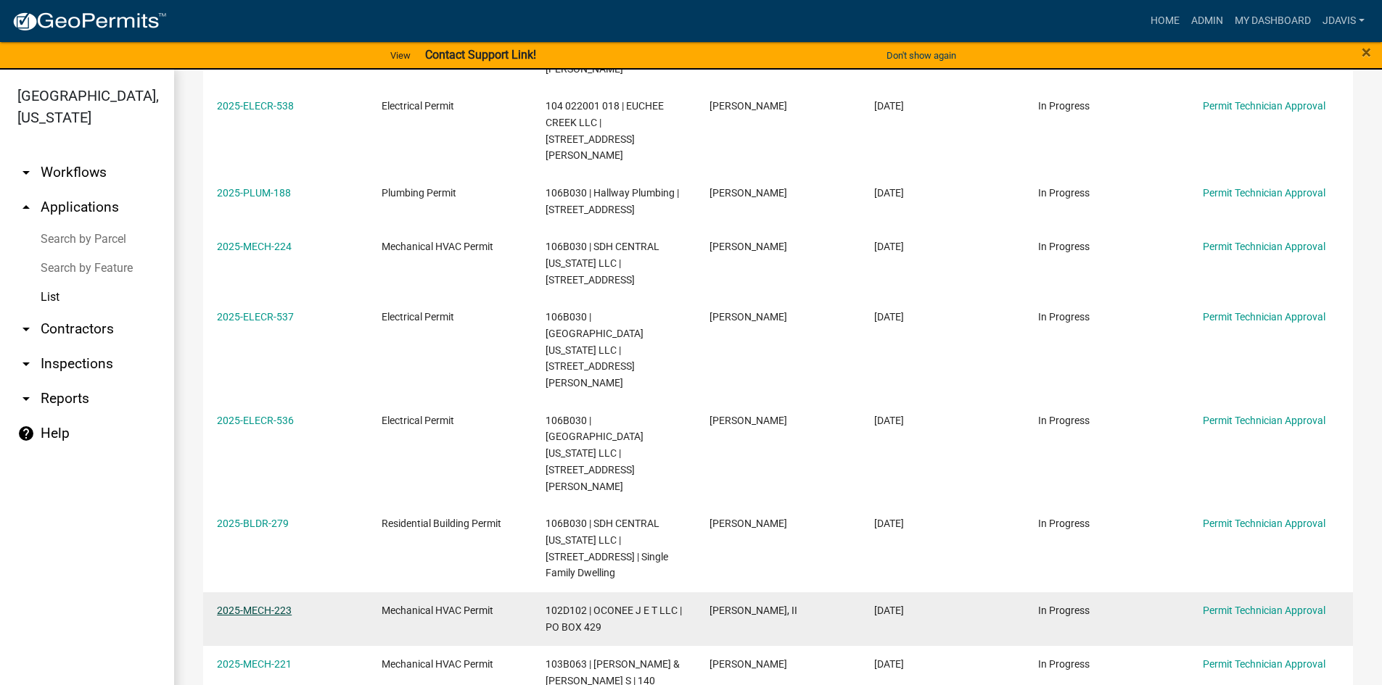
click at [278, 605] on link "2025-MECH-223" at bounding box center [254, 611] width 75 height 12
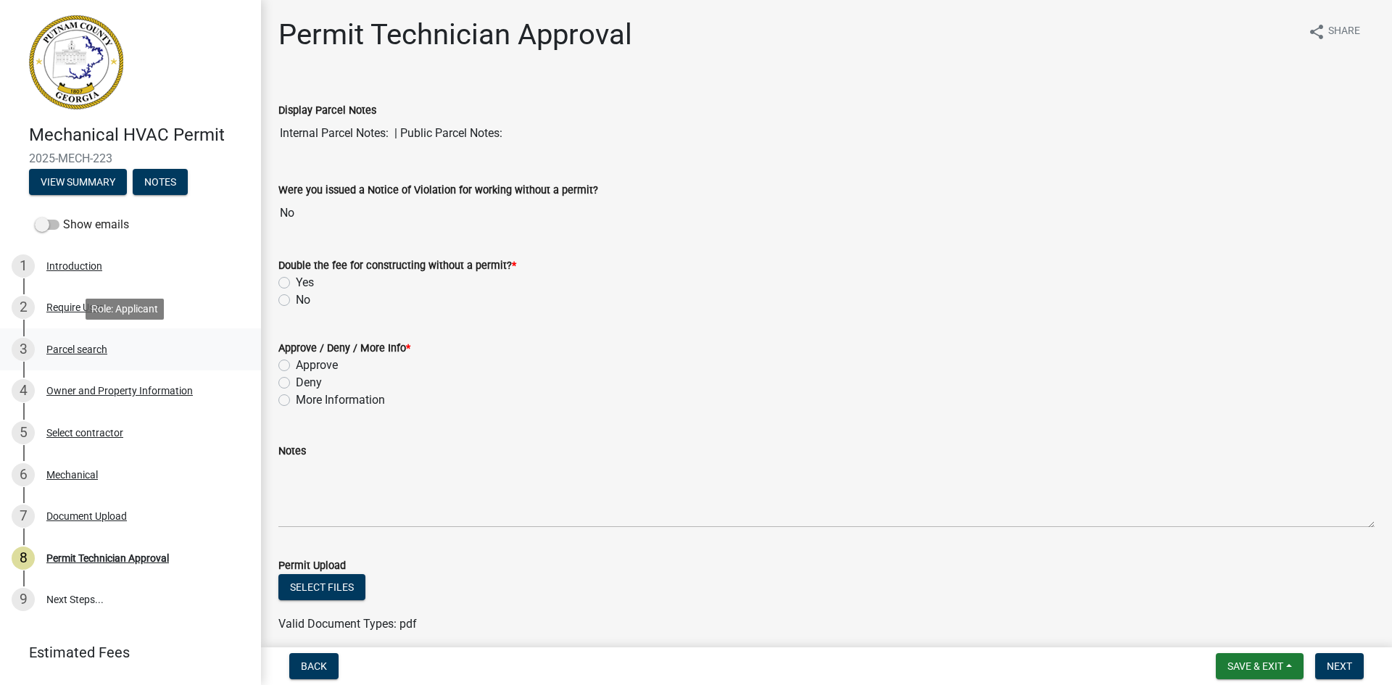
click at [83, 344] on div "Parcel search" at bounding box center [76, 349] width 61 height 10
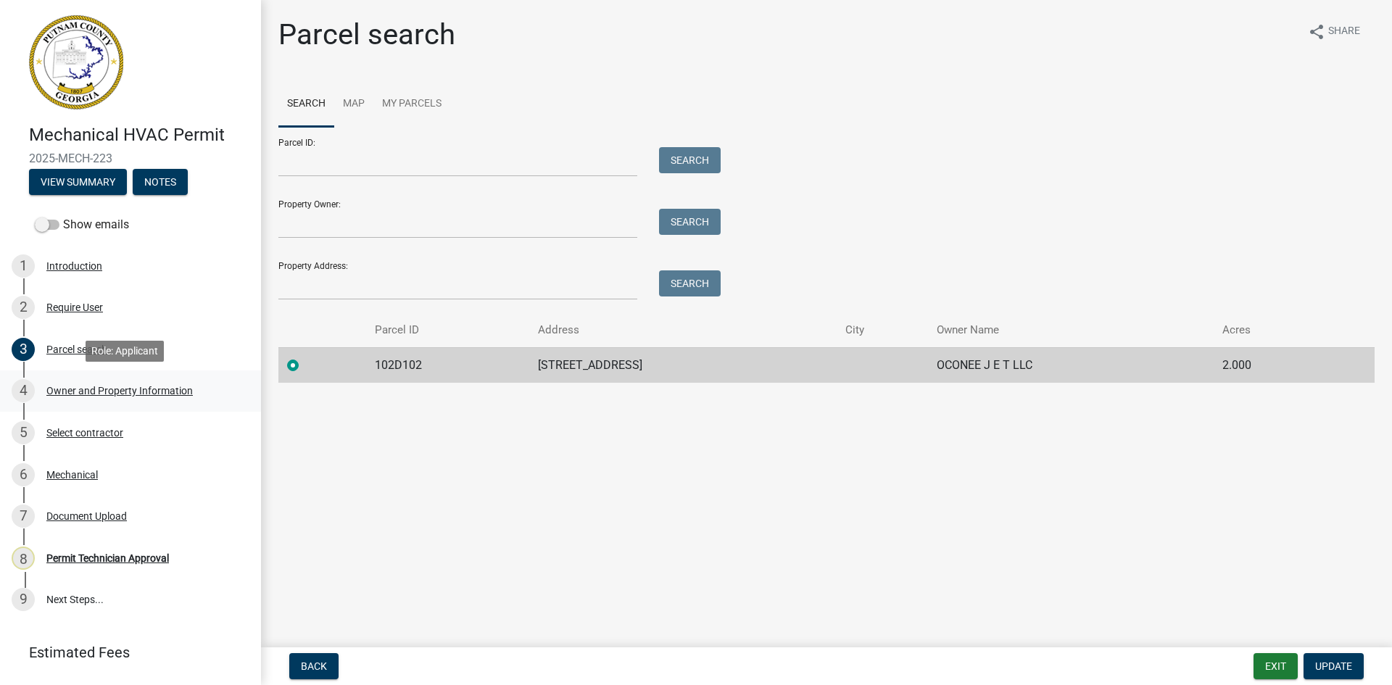
click at [104, 387] on div "Owner and Property Information" at bounding box center [119, 391] width 146 height 10
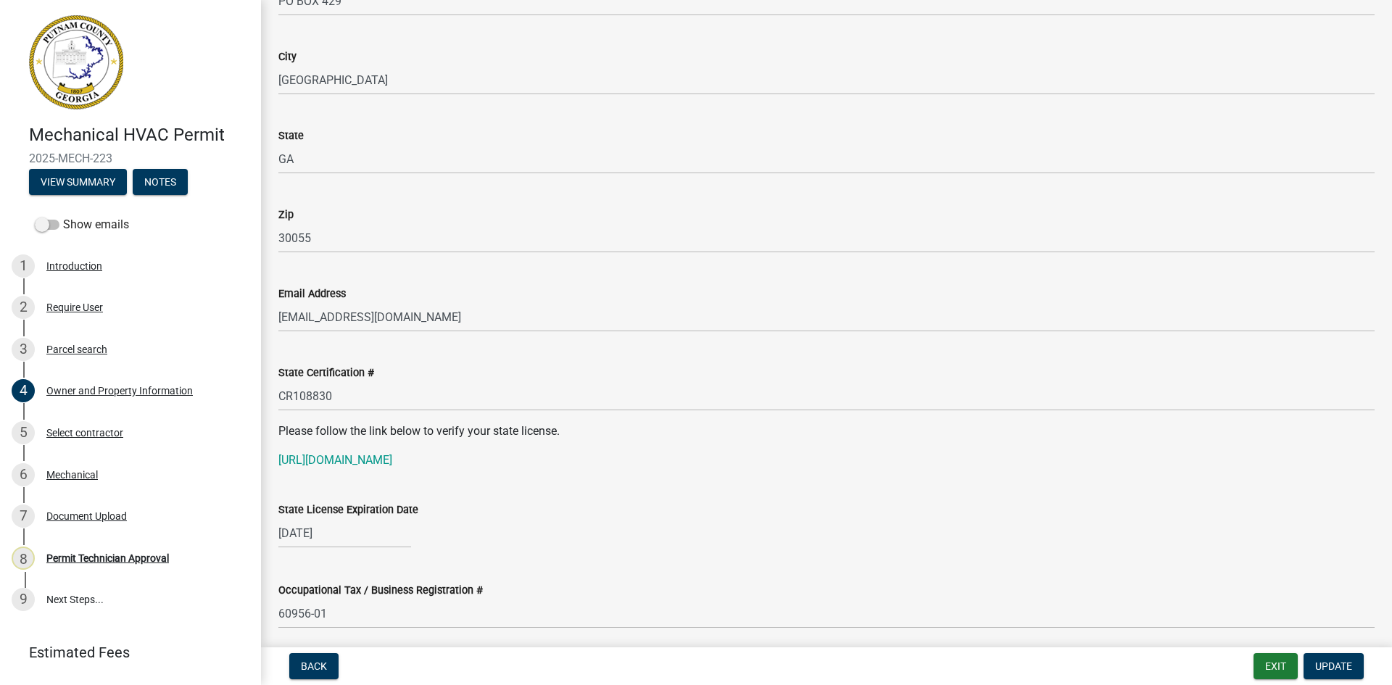
scroll to position [1595, 0]
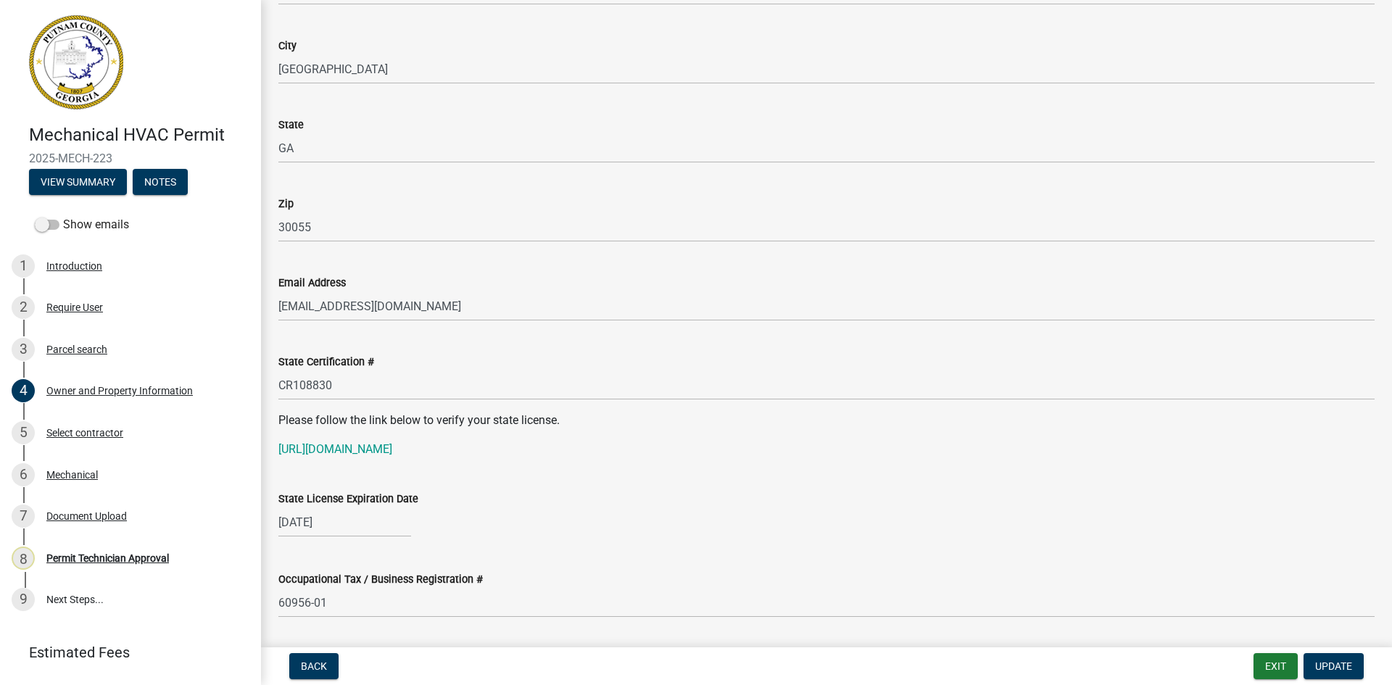
click at [276, 386] on div "State Certification # CR108830" at bounding box center [827, 366] width 1118 height 67
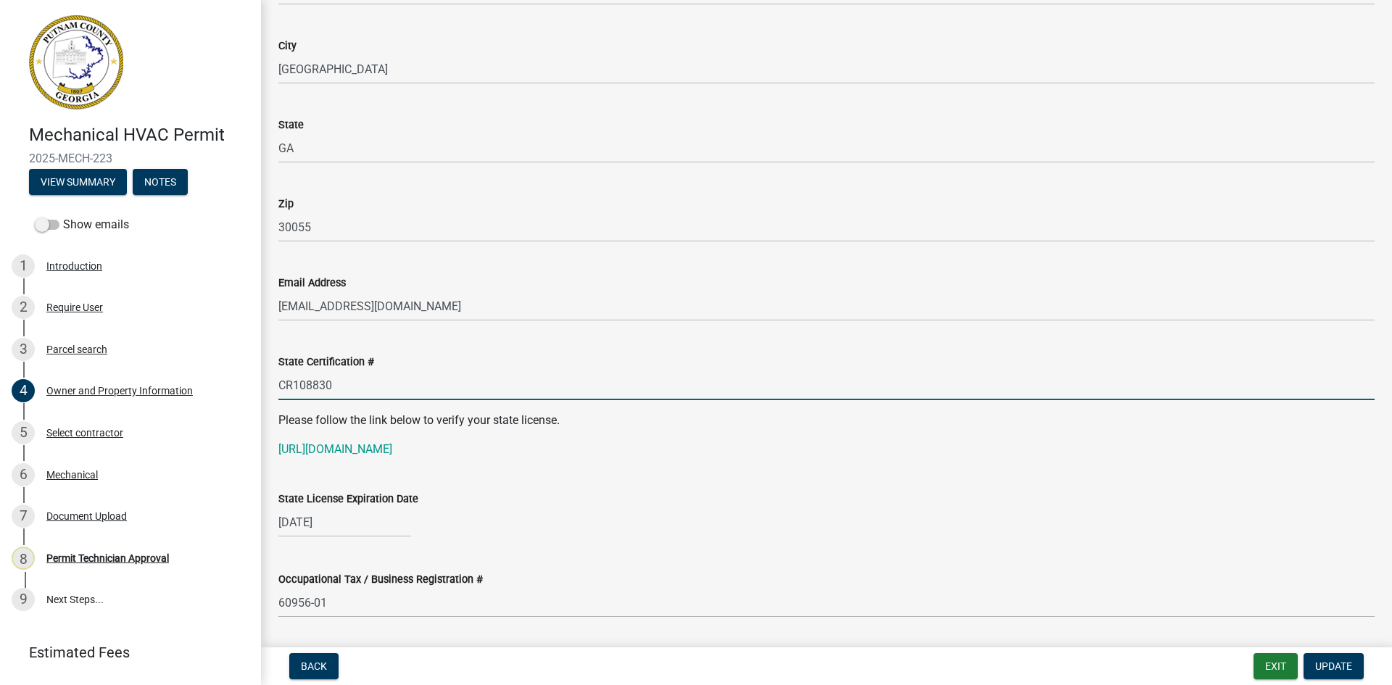
drag, startPoint x: 280, startPoint y: 384, endPoint x: 368, endPoint y: 386, distance: 87.8
click at [368, 386] on input "CR108830" at bounding box center [826, 386] width 1097 height 30
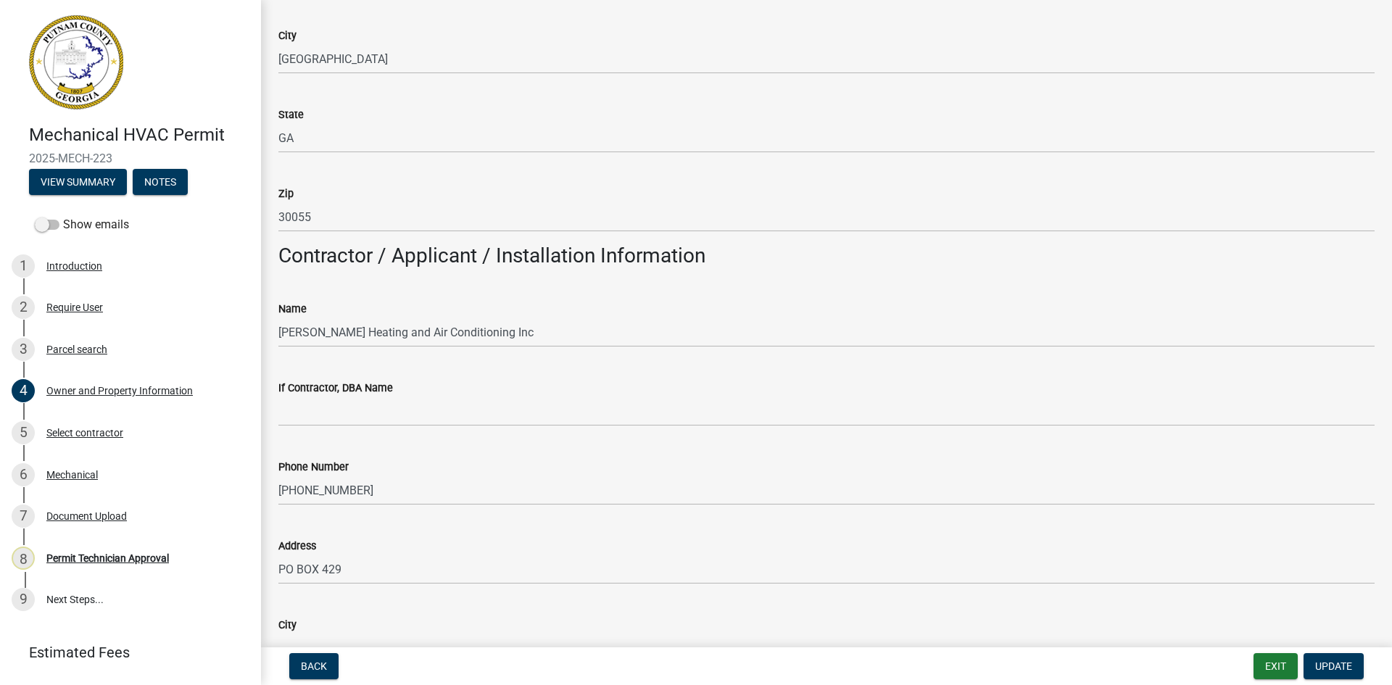
scroll to position [1015, 0]
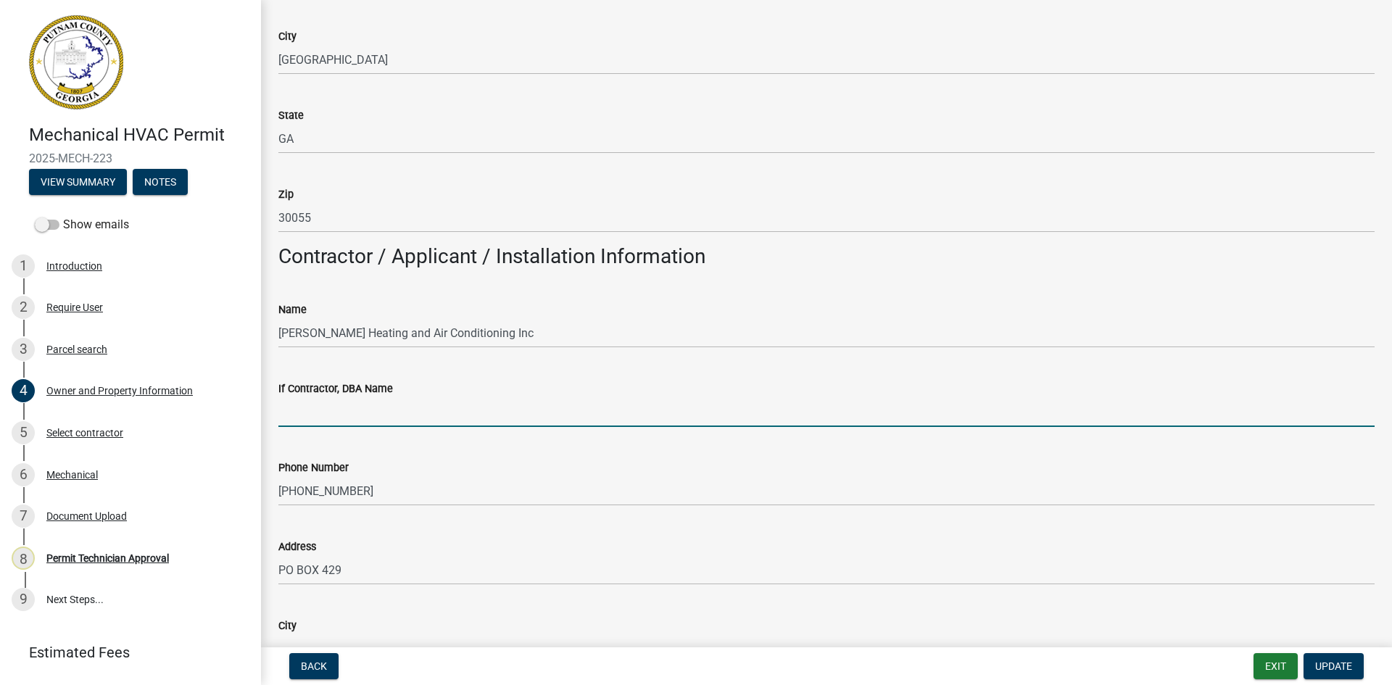
click at [313, 409] on input "If Contractor, DBA Name" at bounding box center [826, 412] width 1097 height 30
type input "[PERSON_NAME]"
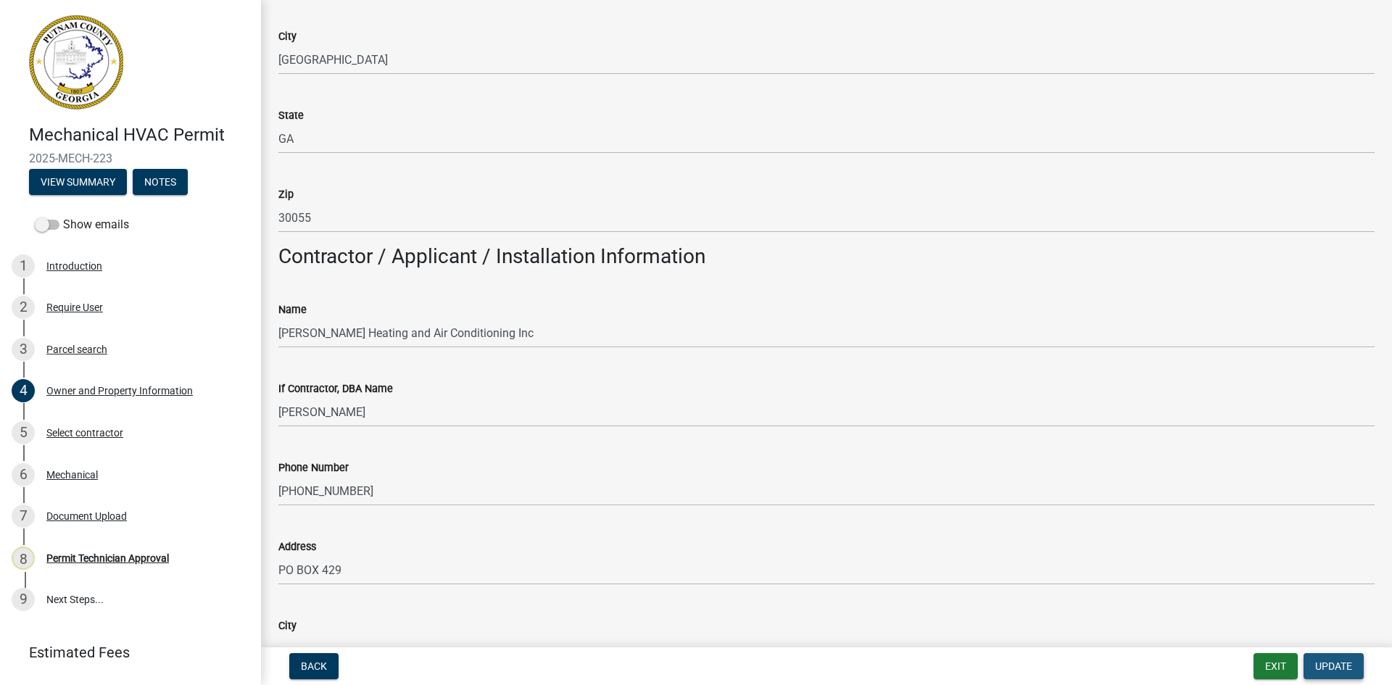
click at [1337, 671] on span "Update" at bounding box center [1334, 667] width 37 height 12
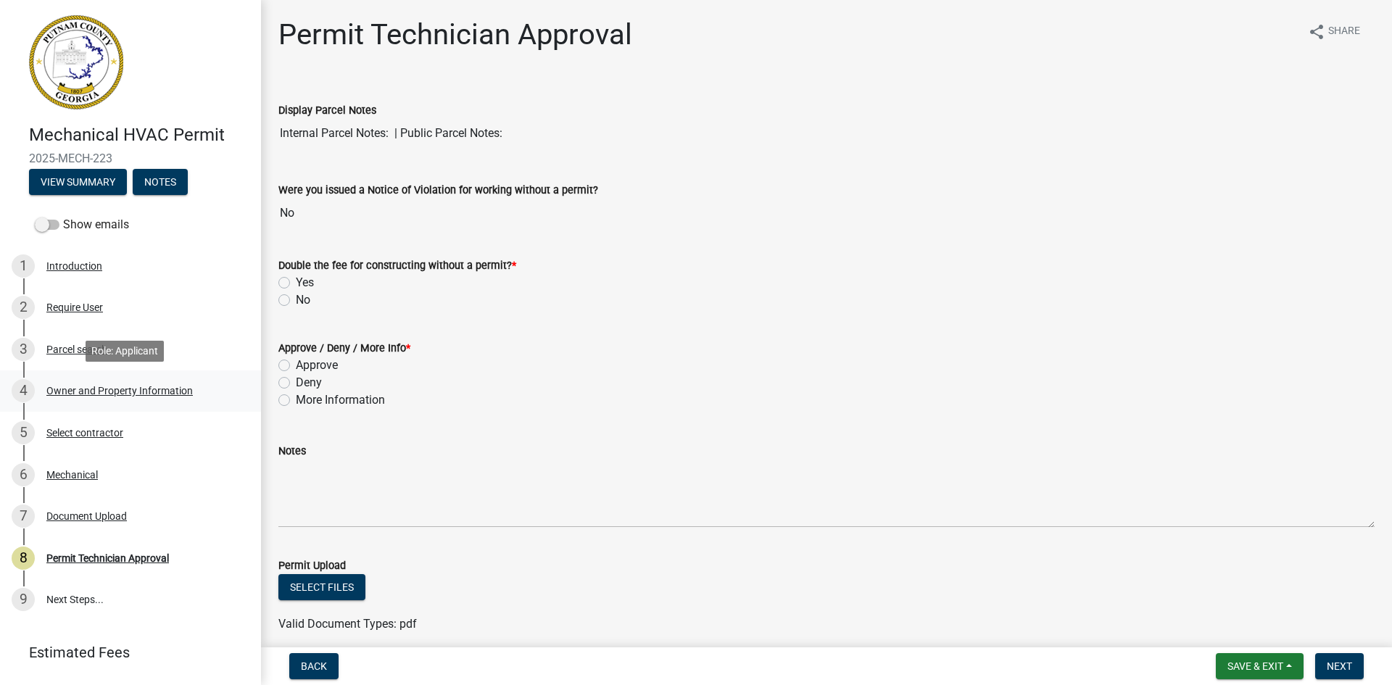
click at [135, 381] on div "4 Owner and Property Information" at bounding box center [125, 390] width 226 height 23
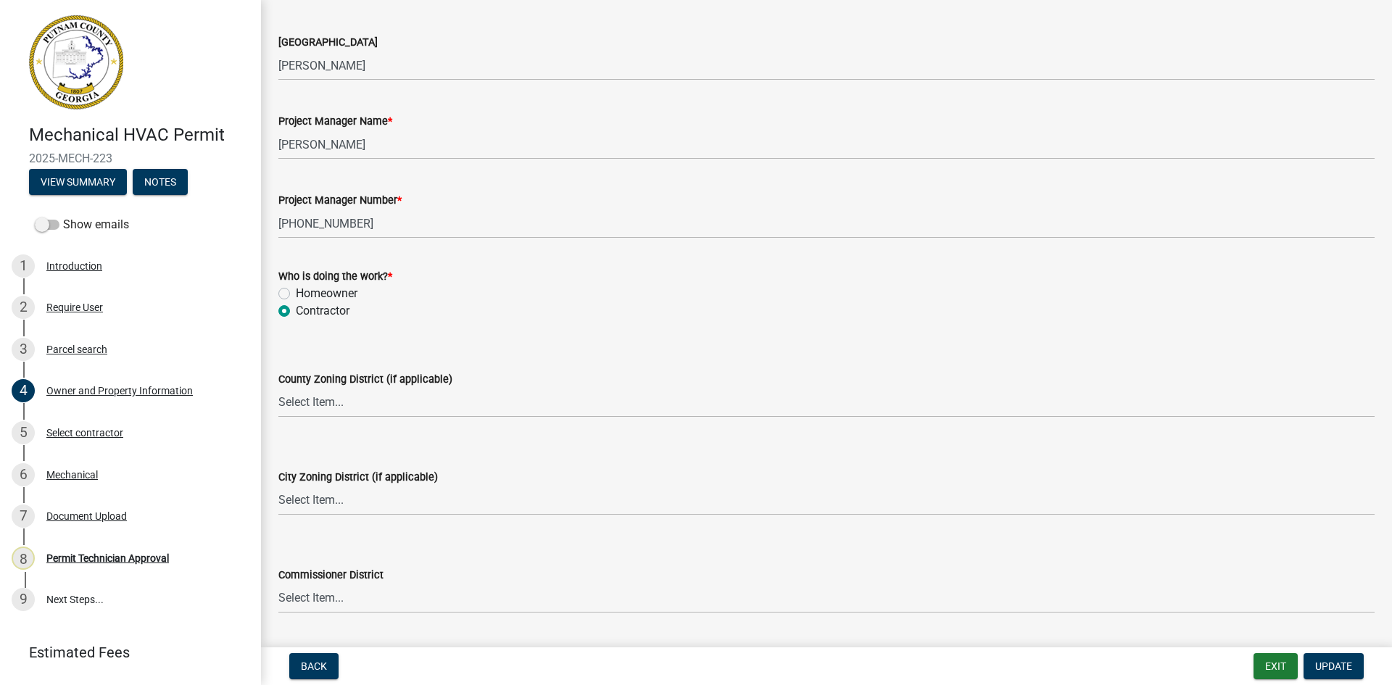
scroll to position [2432, 0]
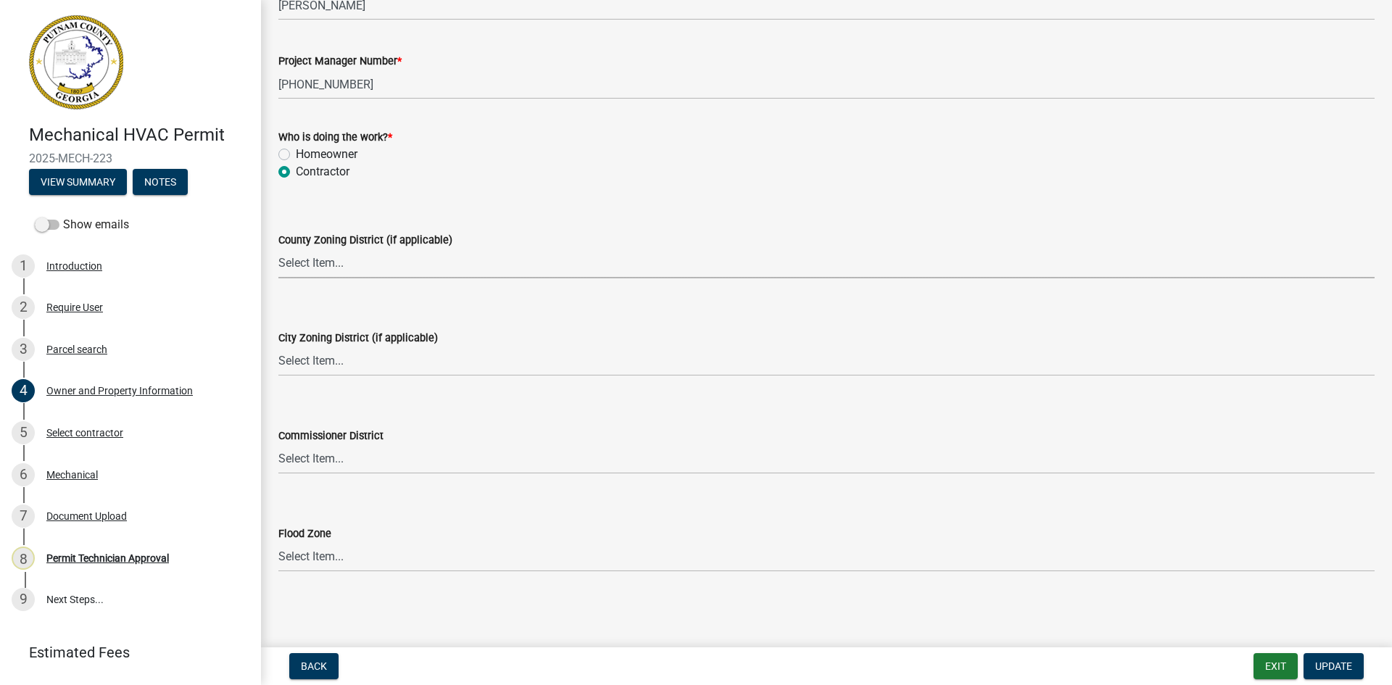
click at [410, 252] on select "Select Item... AG-1 R-1R R-1 R-2 MHP RM-1 RM-3 C-1 C-2 I-M PUD N/A" at bounding box center [826, 264] width 1097 height 30
click at [278, 249] on select "Select Item... AG-1 R-1R R-1 R-2 MHP RM-1 RM-3 C-1 C-2 I-M PUD N/A" at bounding box center [826, 264] width 1097 height 30
select select "a11fa51f-b34d-496b-ab35-5fd1b53a4648"
click at [1350, 673] on button "Update" at bounding box center [1334, 666] width 60 height 26
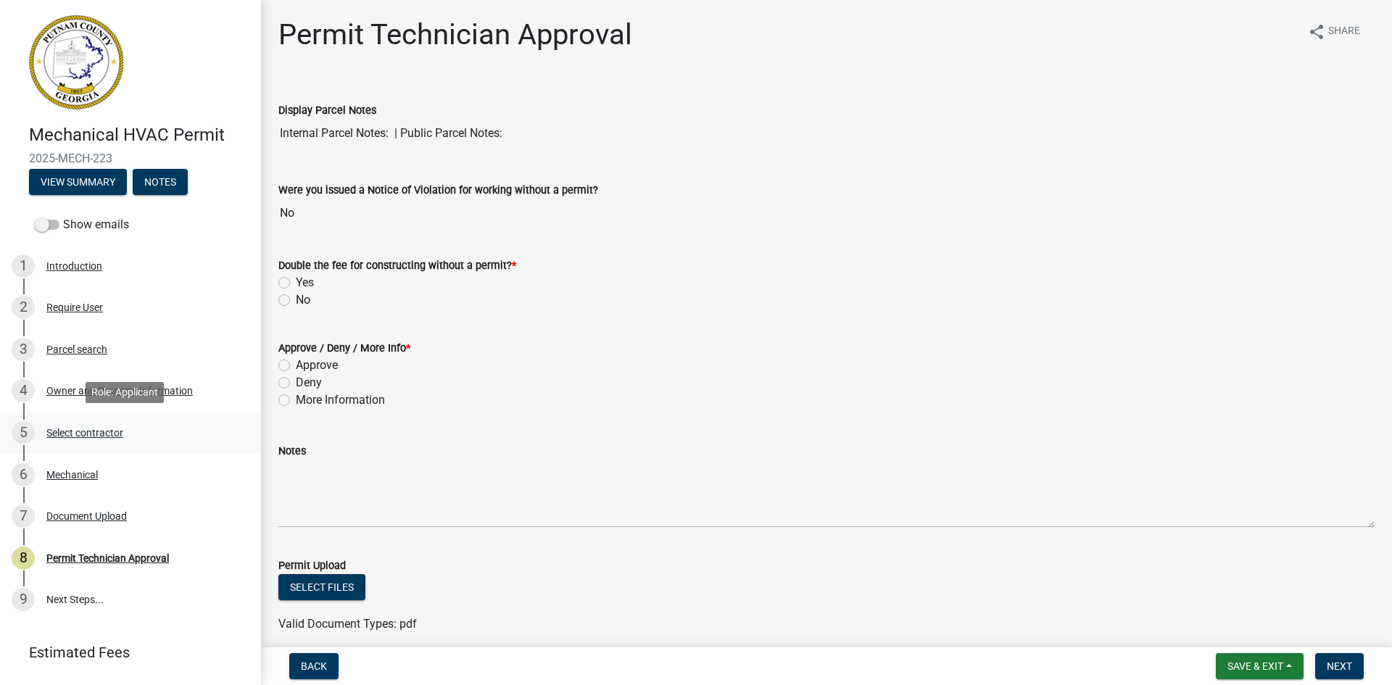
click at [110, 430] on div "Select contractor" at bounding box center [84, 433] width 77 height 10
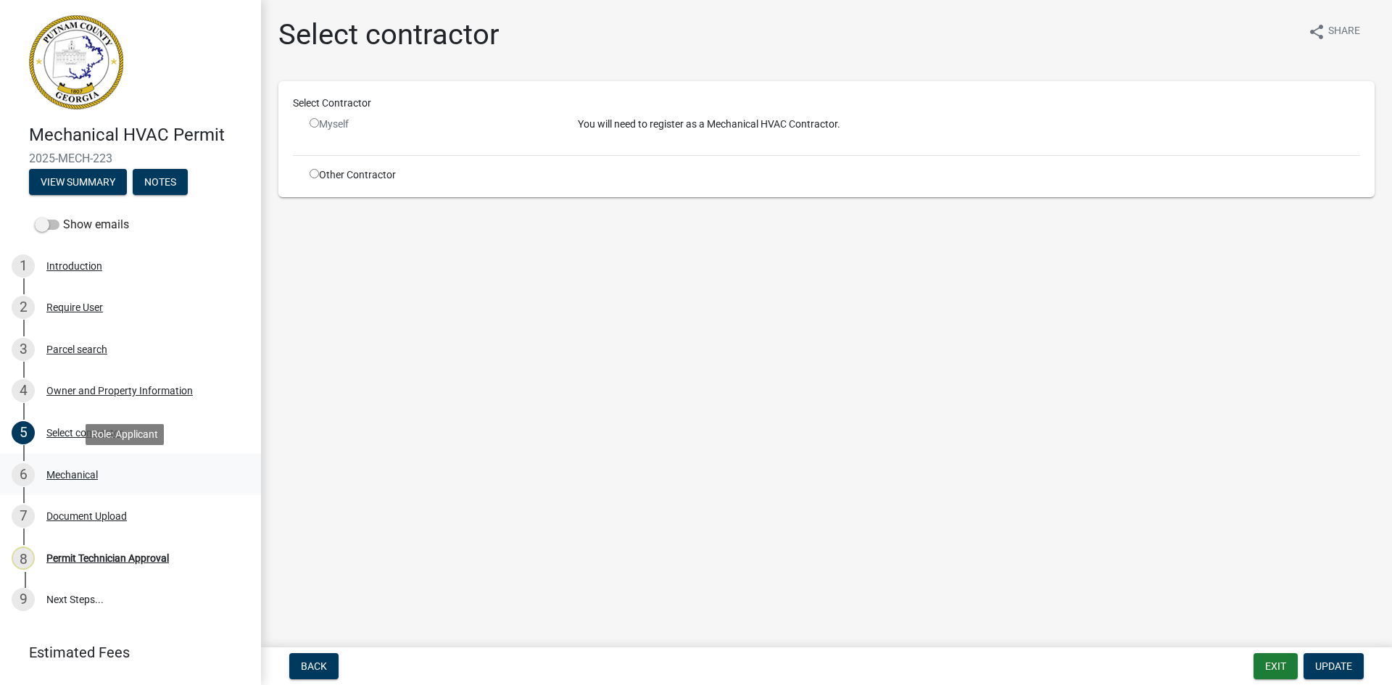
click at [87, 476] on div "Mechanical" at bounding box center [71, 475] width 51 height 10
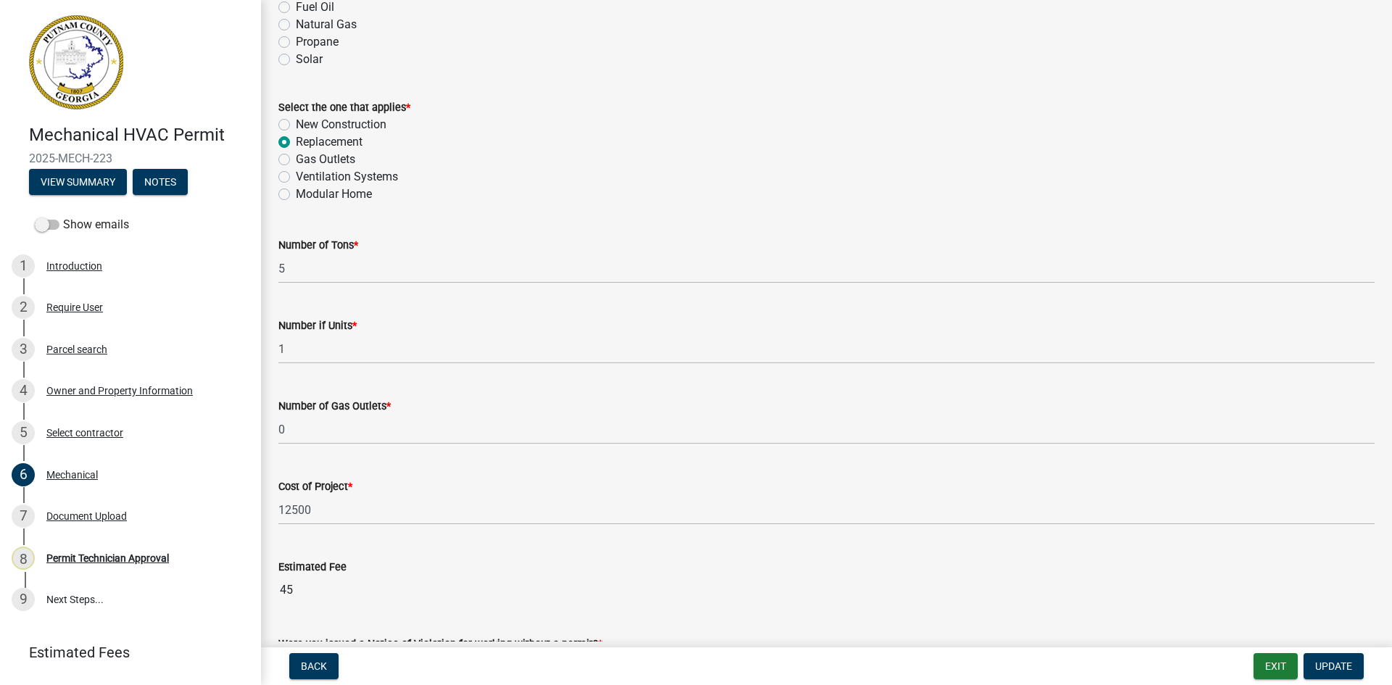
scroll to position [875, 0]
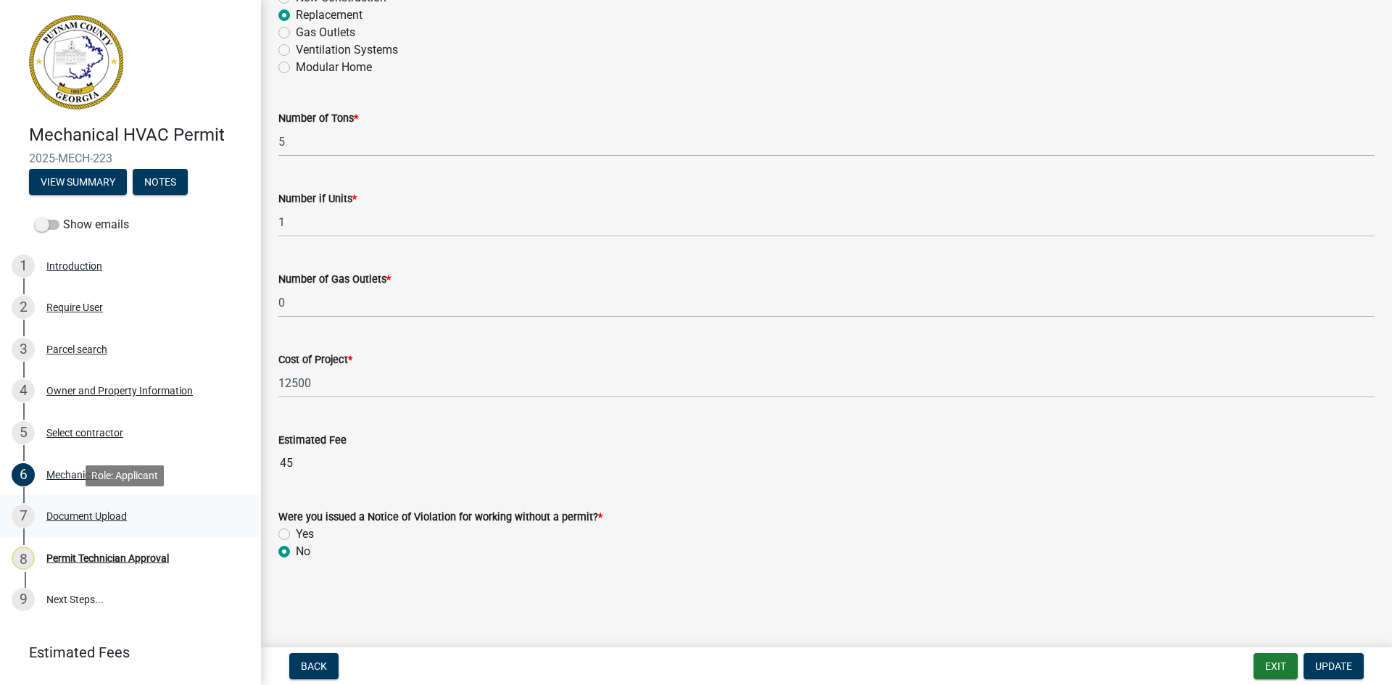
click at [120, 513] on div "Document Upload" at bounding box center [86, 516] width 80 height 10
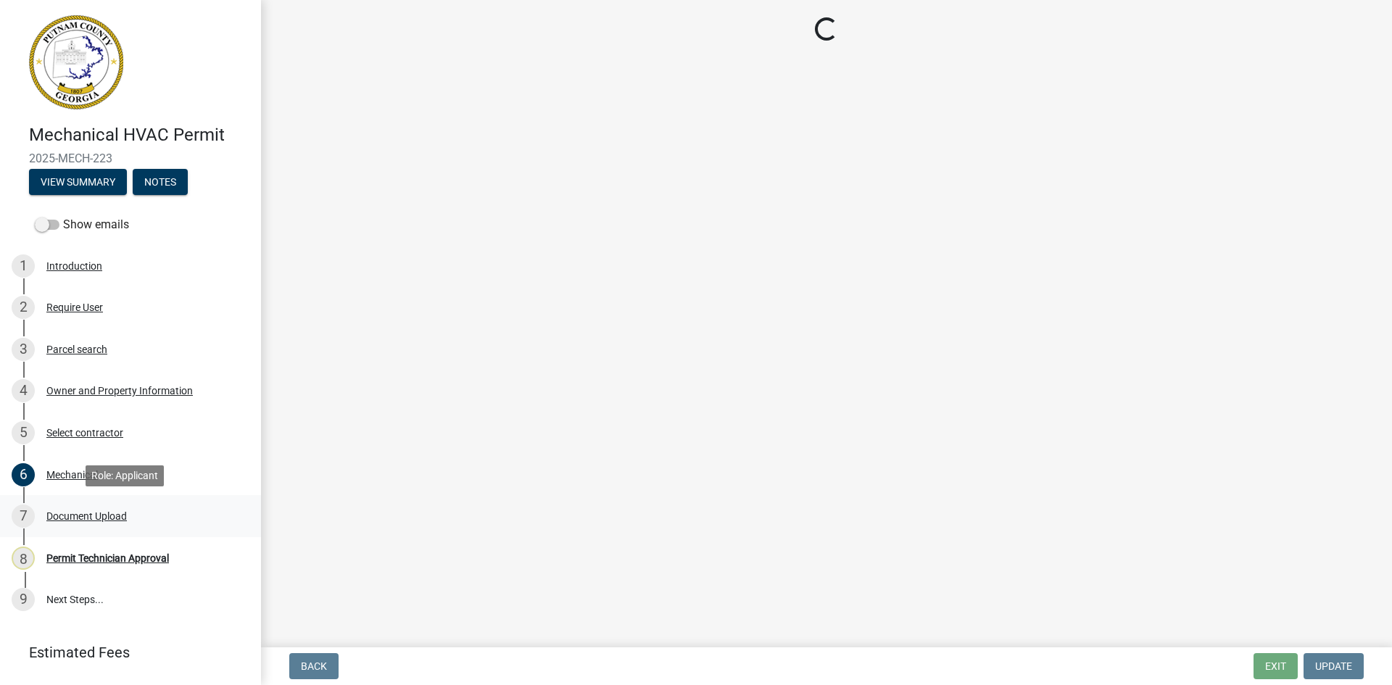
scroll to position [0, 0]
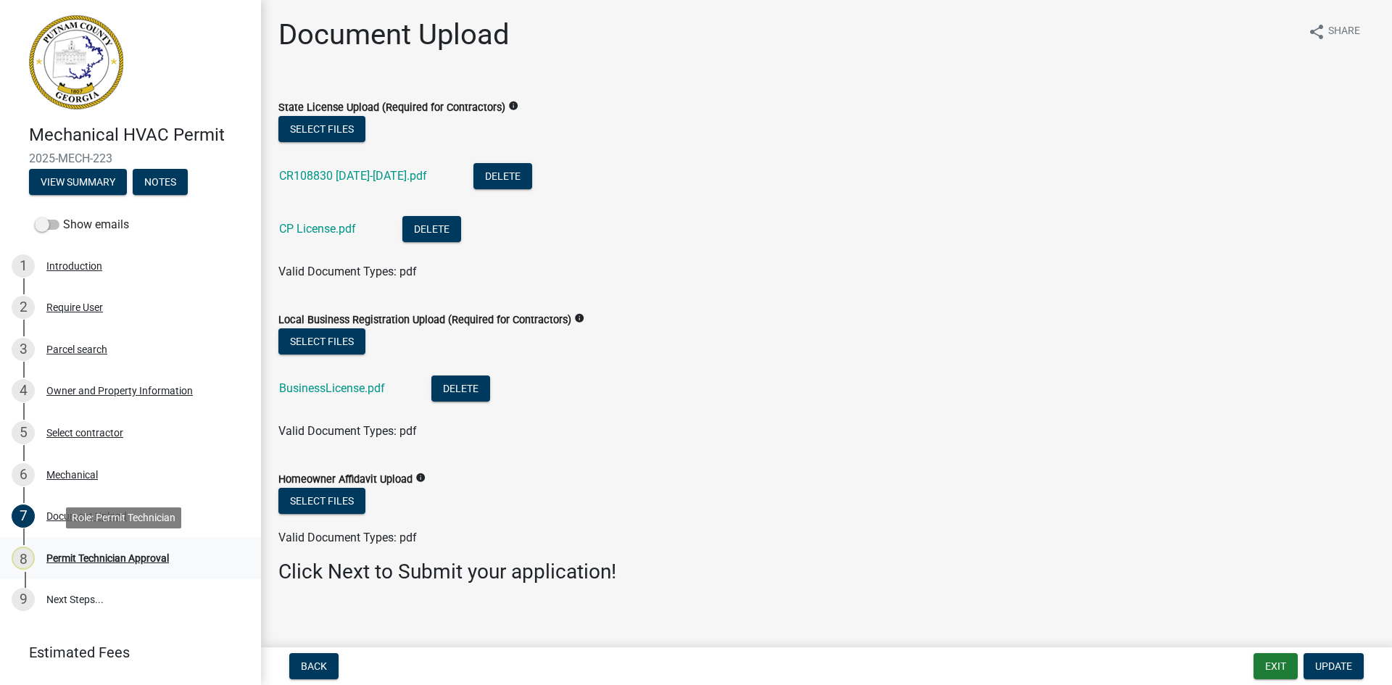
click at [120, 561] on div "Permit Technician Approval" at bounding box center [107, 558] width 123 height 10
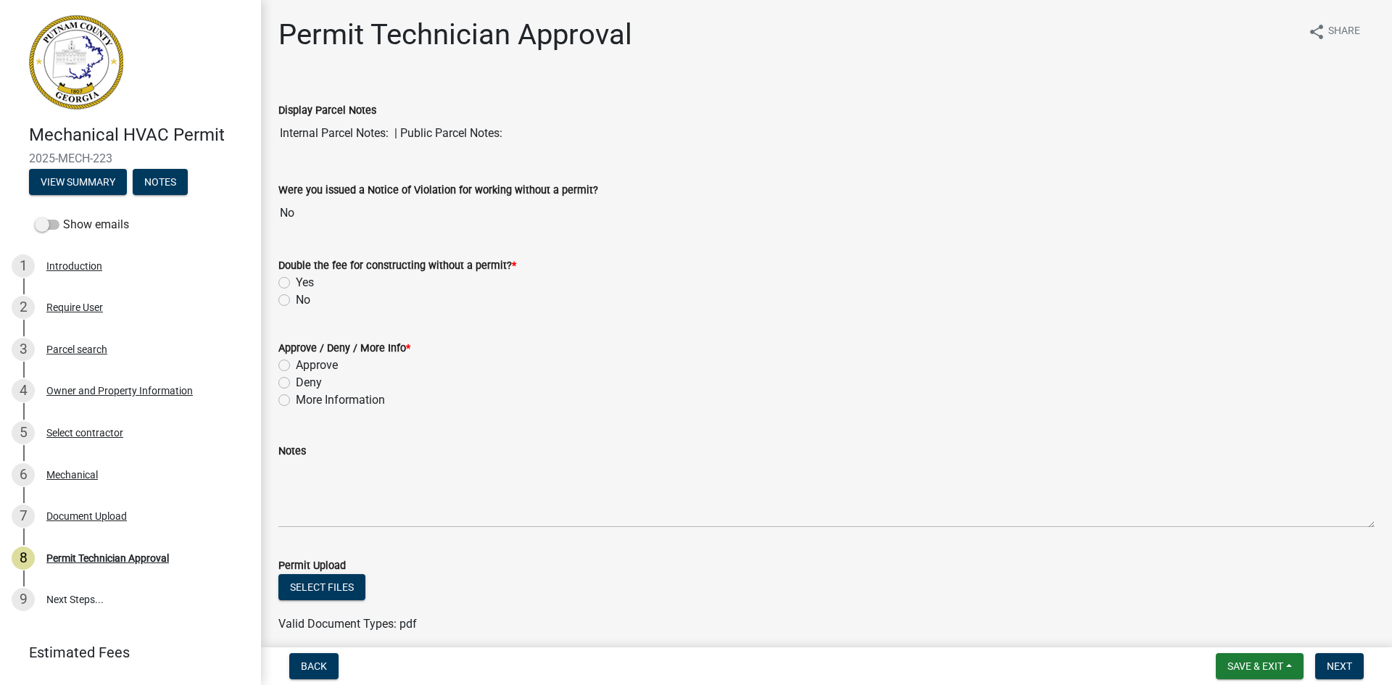
click at [296, 305] on label "No" at bounding box center [303, 300] width 15 height 17
click at [296, 301] on input "No" at bounding box center [300, 296] width 9 height 9
radio input "true"
click at [296, 365] on label "Approve" at bounding box center [317, 365] width 42 height 17
click at [296, 365] on input "Approve" at bounding box center [300, 361] width 9 height 9
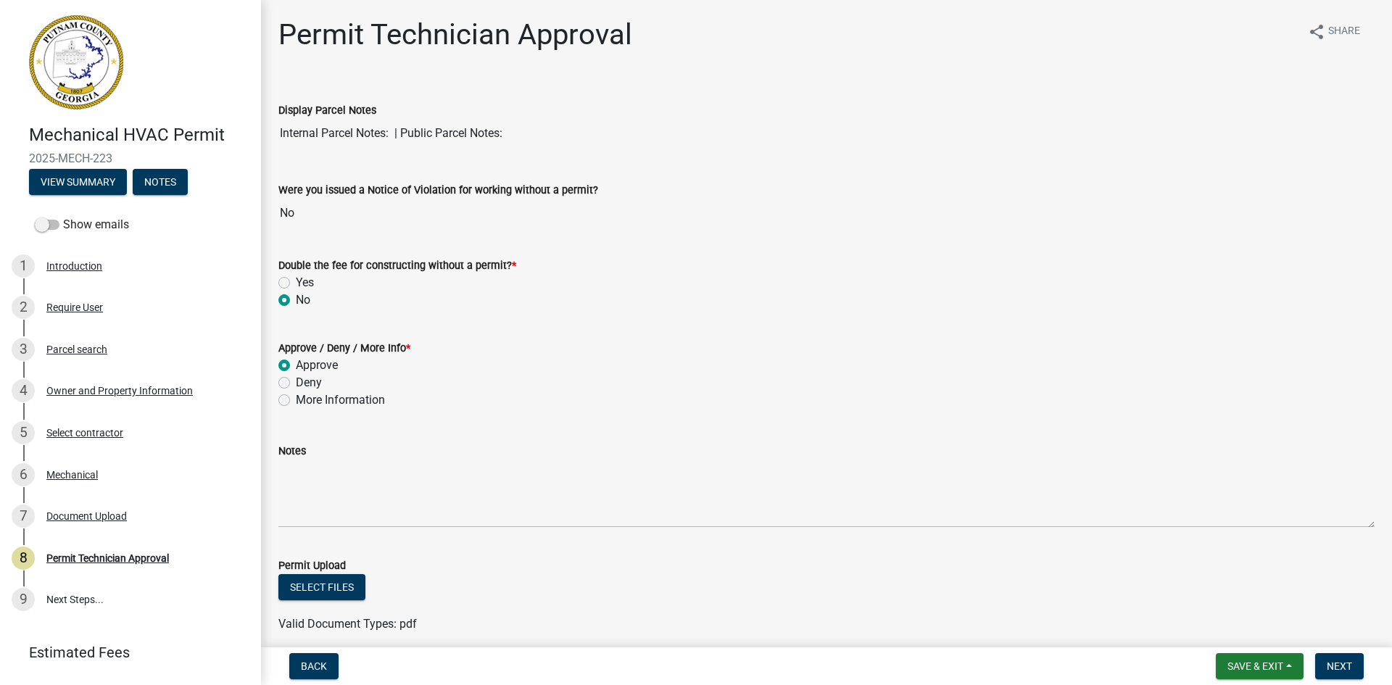
radio input "true"
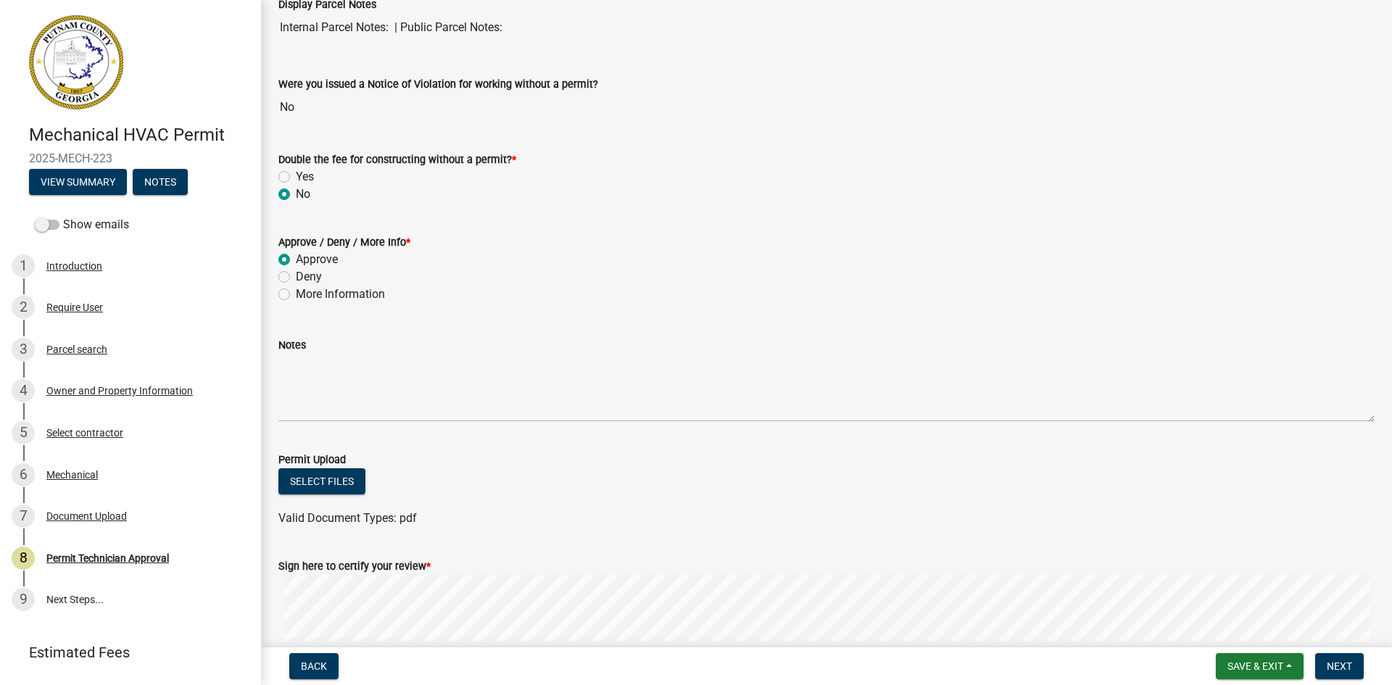
scroll to position [247, 0]
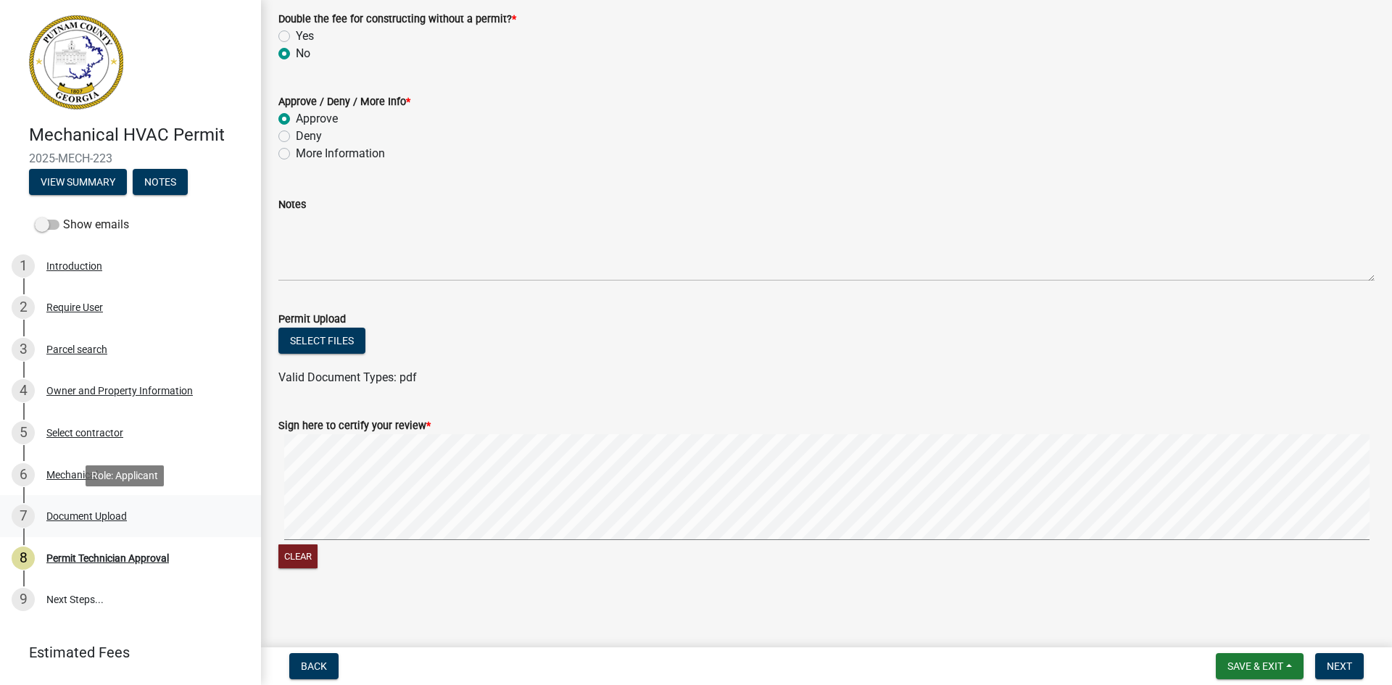
click at [105, 516] on div "Document Upload" at bounding box center [86, 516] width 80 height 10
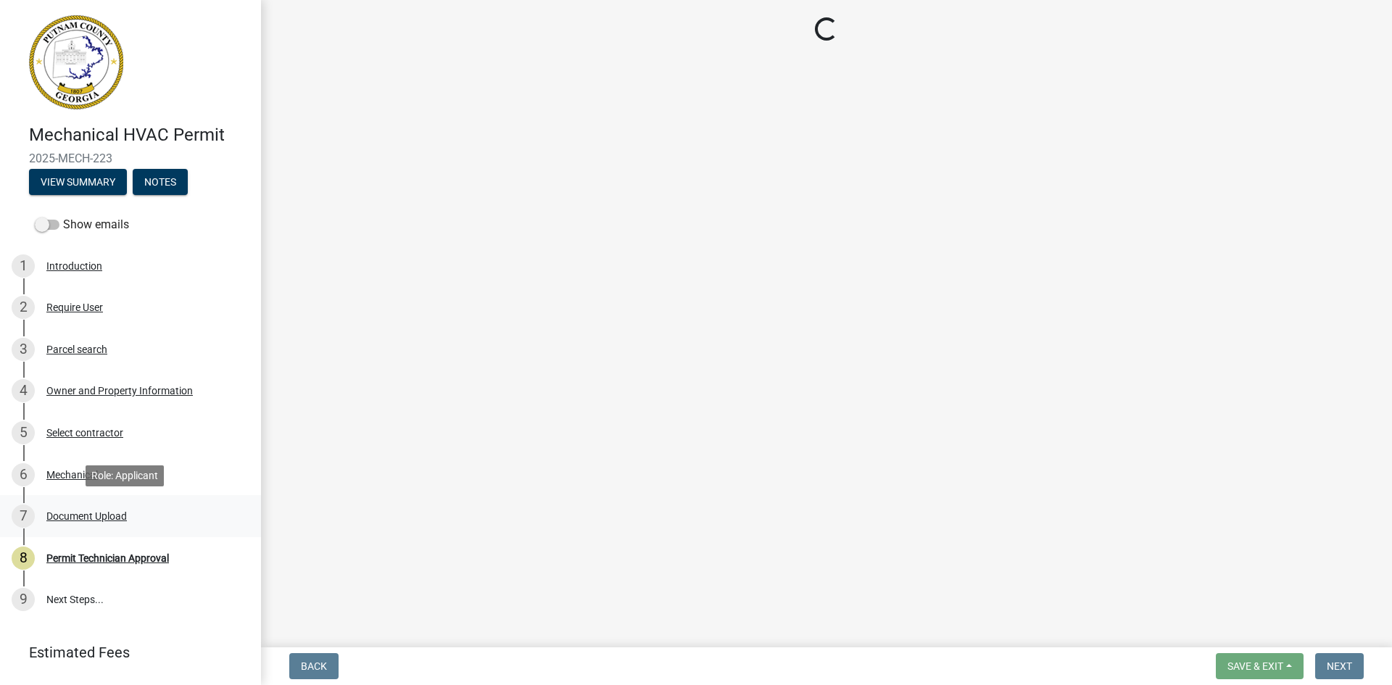
scroll to position [0, 0]
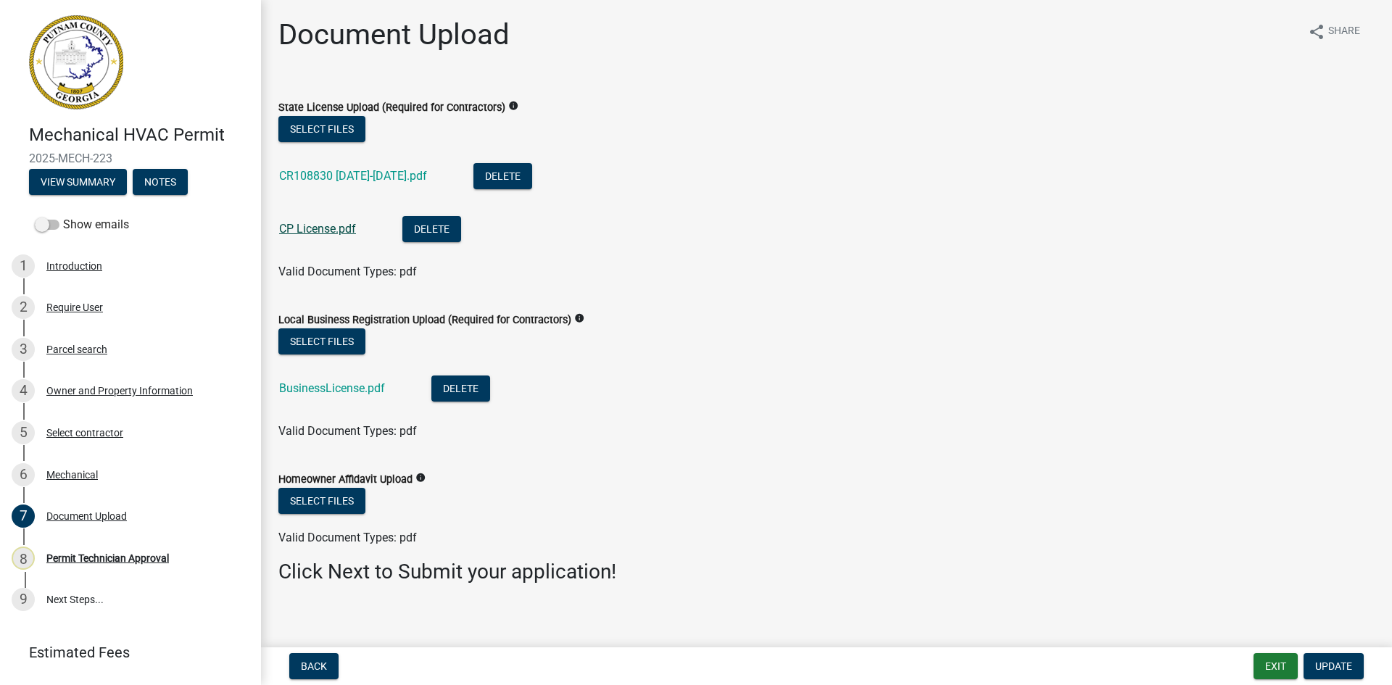
click at [335, 223] on link "CP License.pdf" at bounding box center [317, 229] width 77 height 14
click at [116, 560] on div "Permit Technician Approval" at bounding box center [107, 558] width 123 height 10
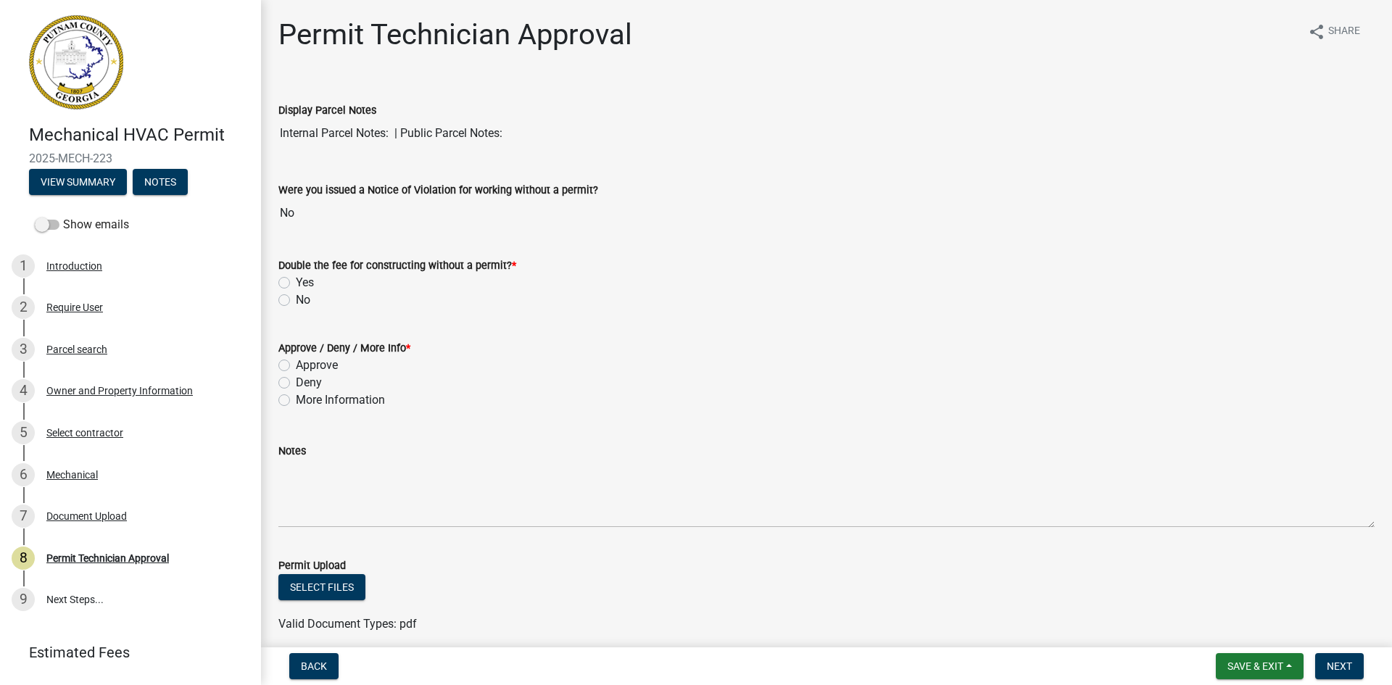
click at [296, 368] on label "Approve" at bounding box center [317, 365] width 42 height 17
click at [296, 366] on input "Approve" at bounding box center [300, 361] width 9 height 9
radio input "true"
click at [296, 302] on label "No" at bounding box center [303, 300] width 15 height 17
click at [296, 301] on input "No" at bounding box center [300, 296] width 9 height 9
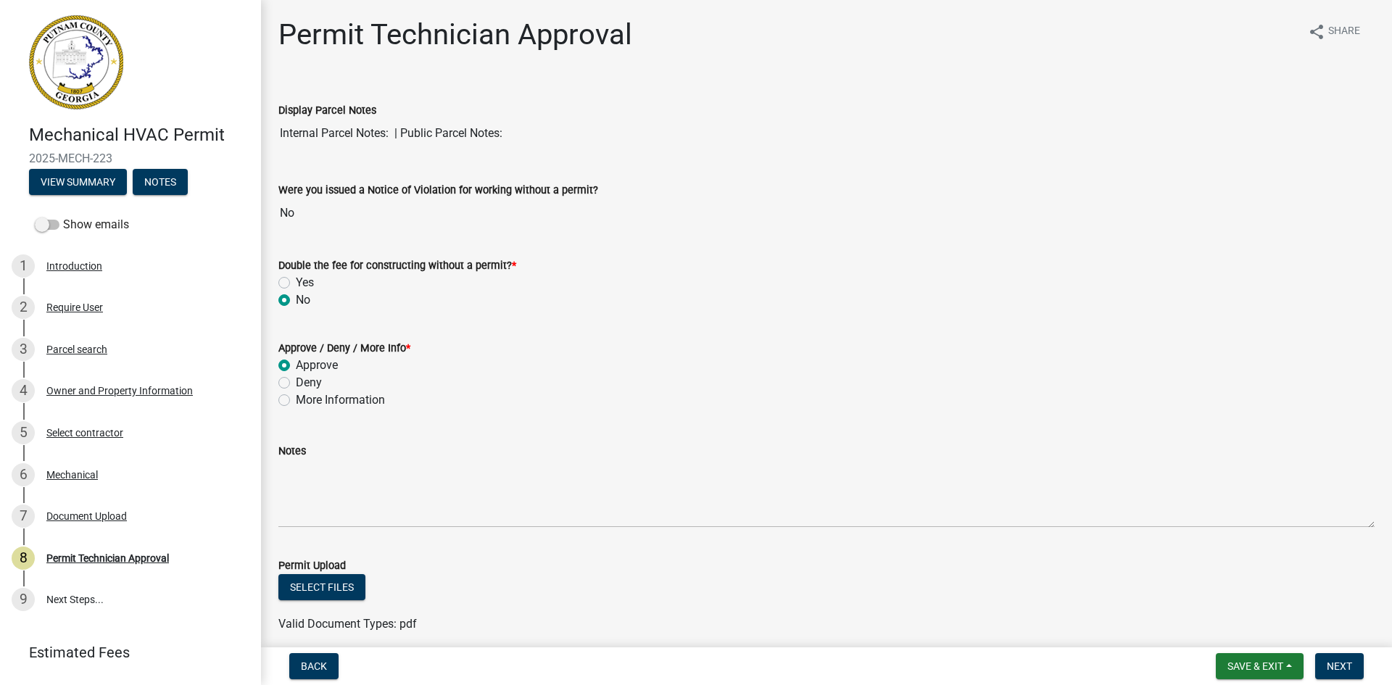
radio input "true"
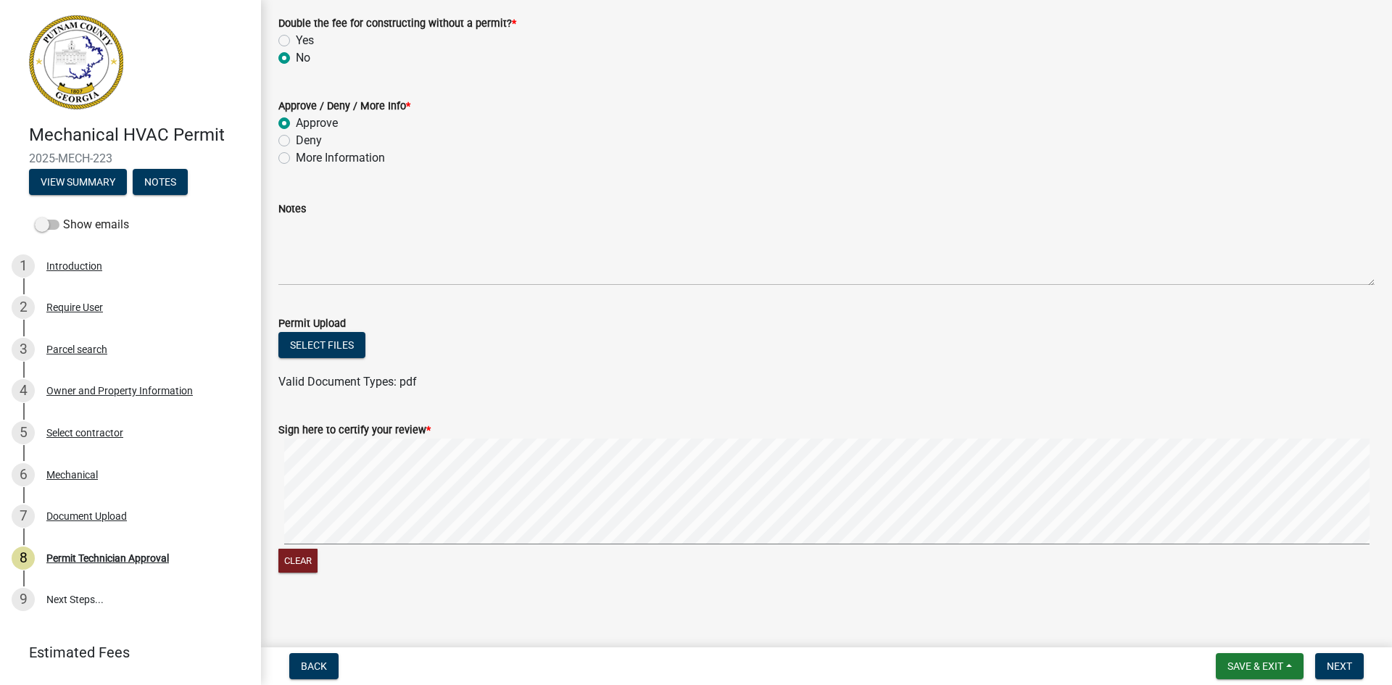
scroll to position [247, 0]
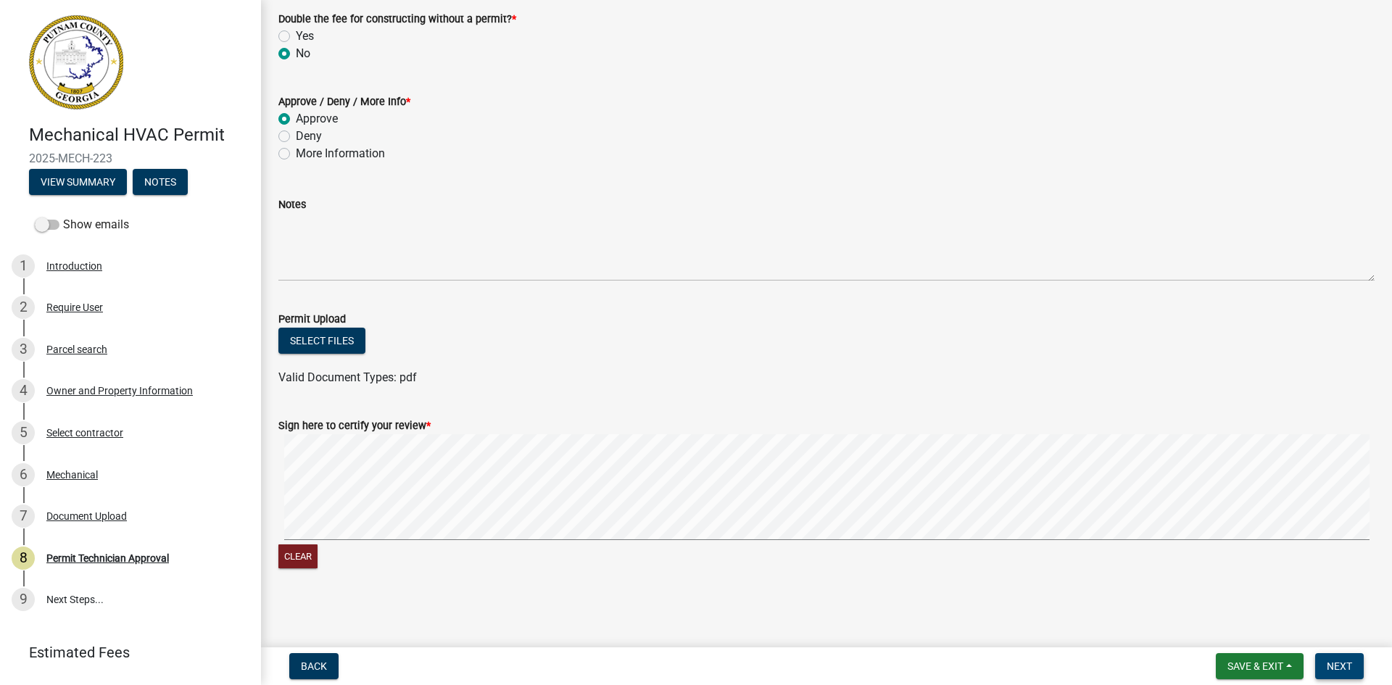
click at [1343, 659] on button "Next" at bounding box center [1340, 666] width 49 height 26
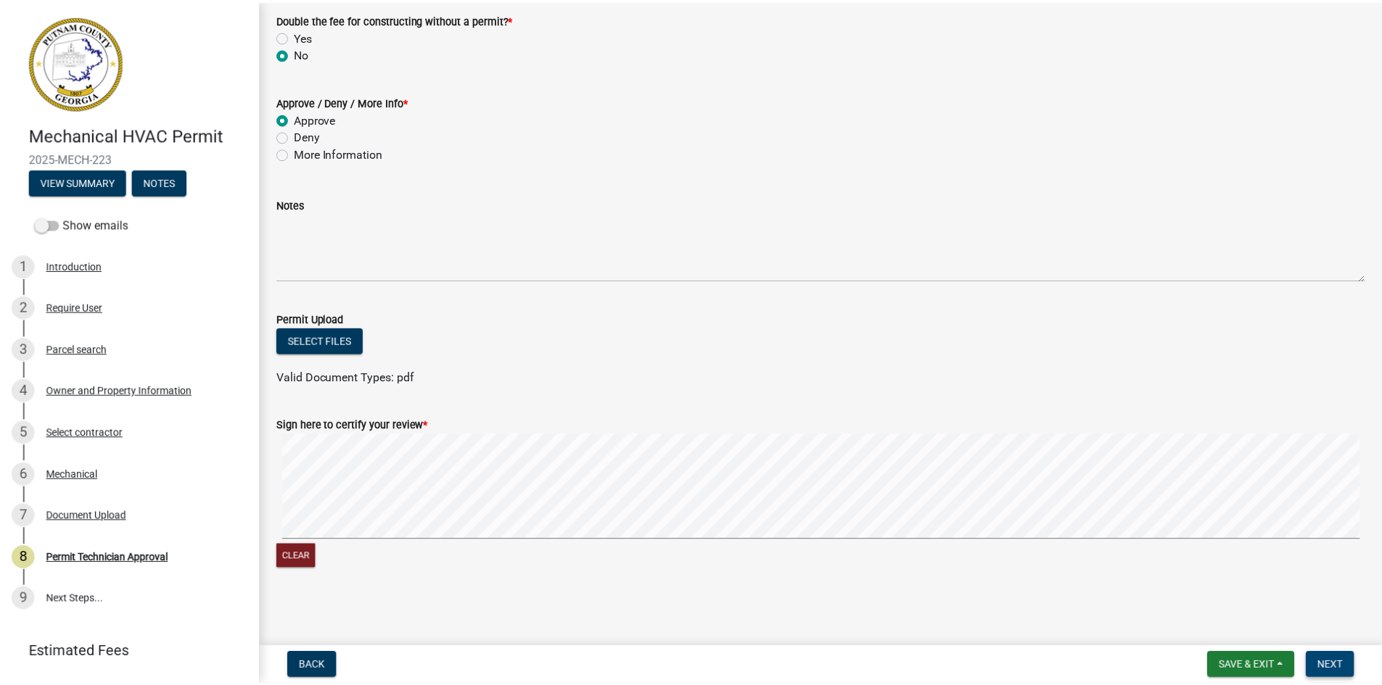
scroll to position [0, 0]
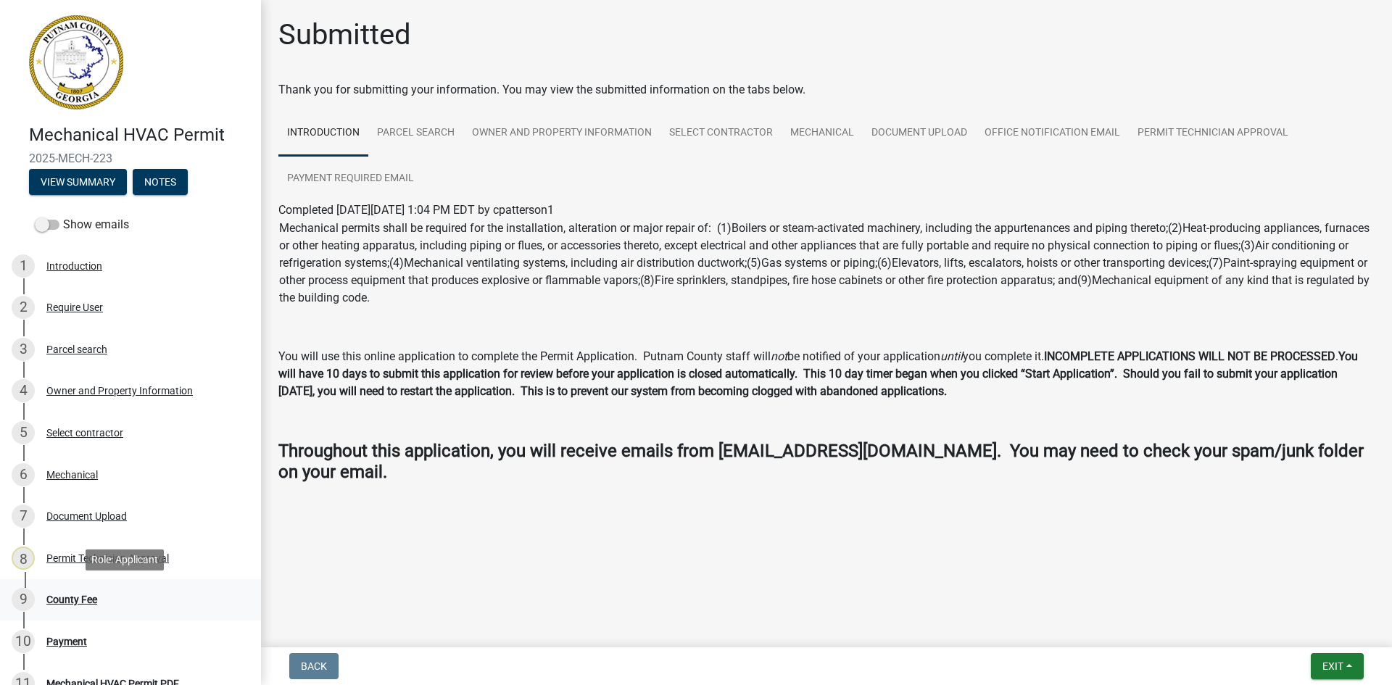
click at [62, 598] on div "County Fee" at bounding box center [71, 600] width 51 height 10
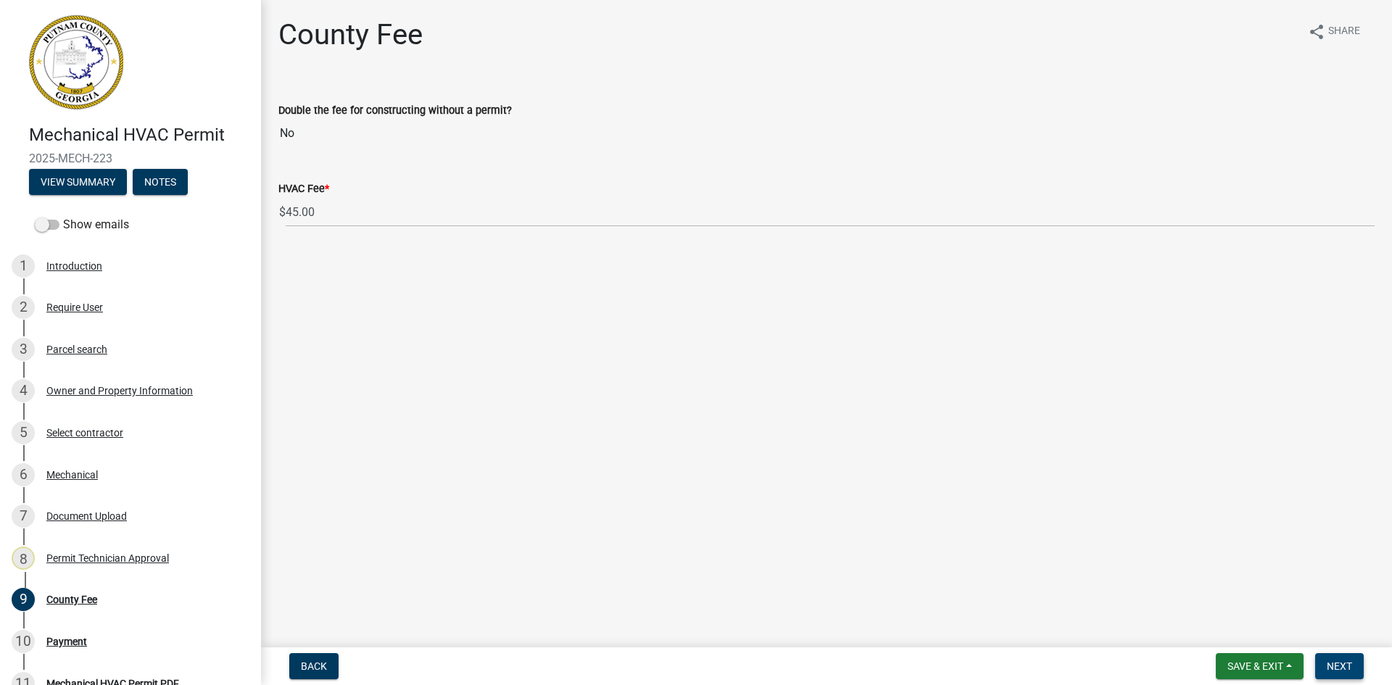
click at [1345, 666] on span "Next" at bounding box center [1339, 667] width 25 height 12
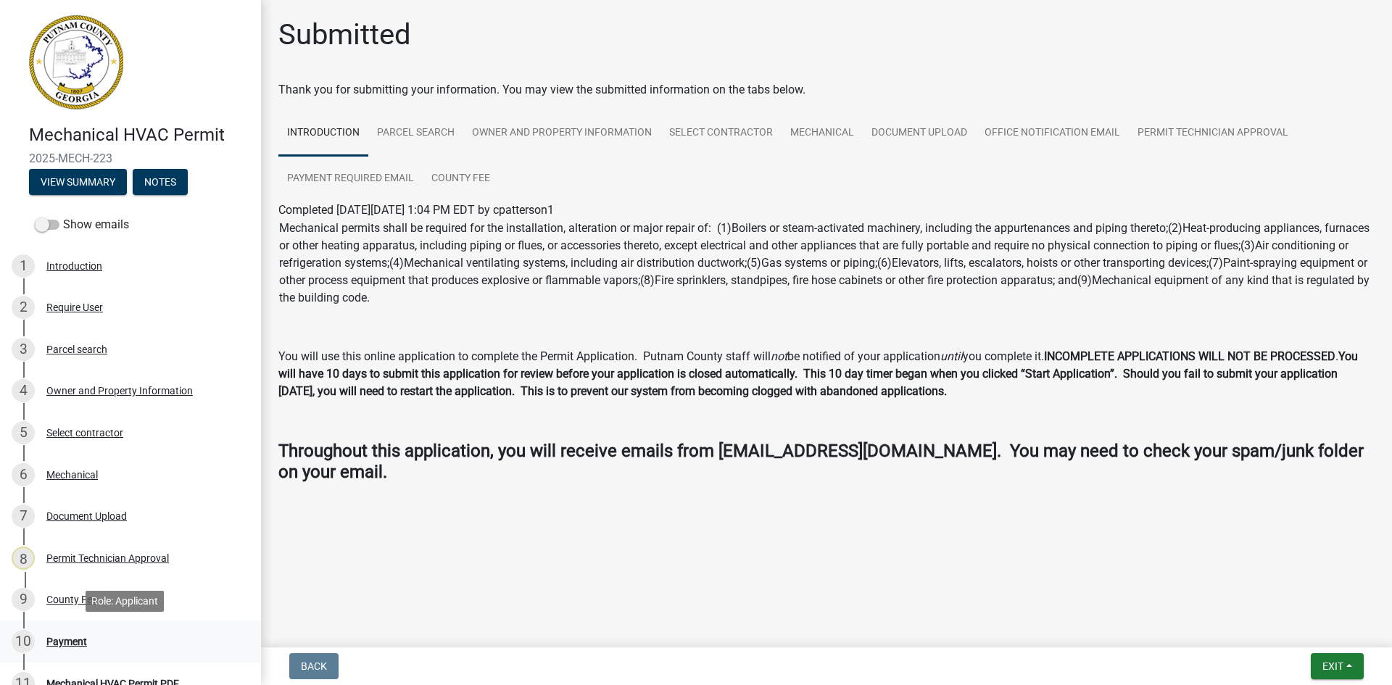
click at [73, 642] on div "Payment" at bounding box center [66, 642] width 41 height 10
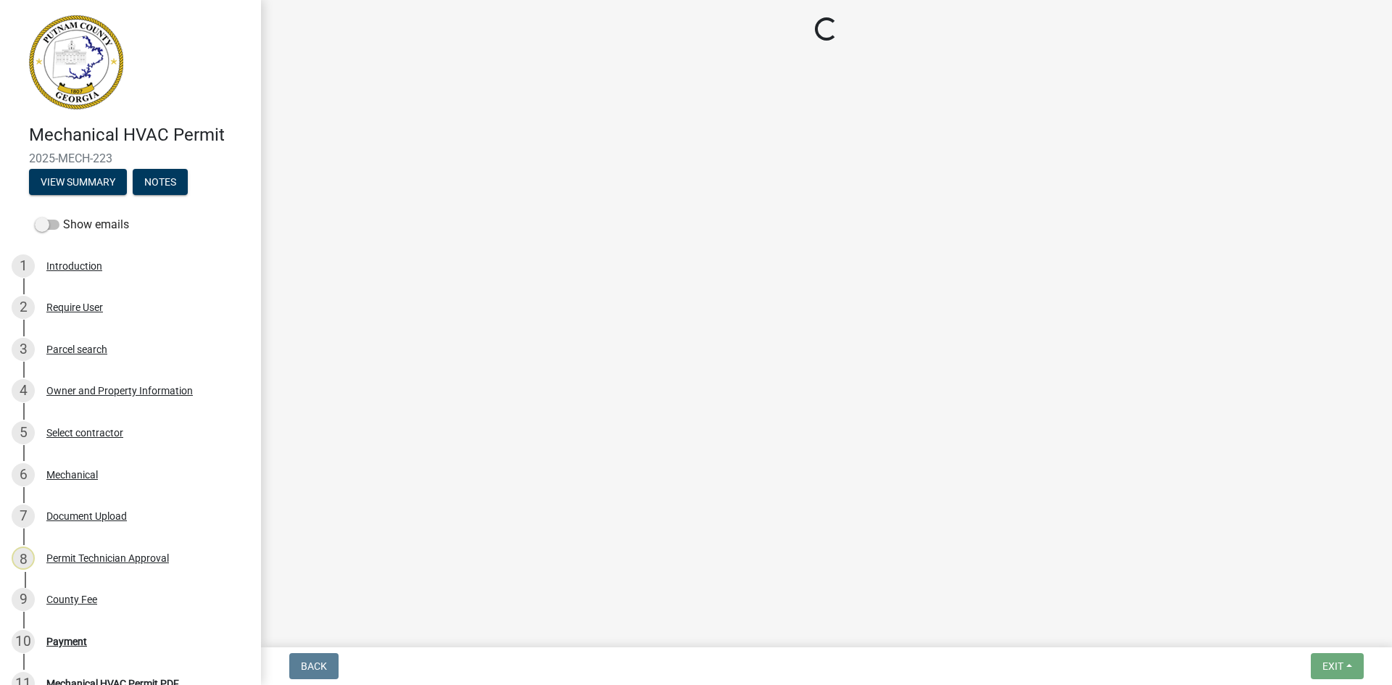
select select "3: 3"
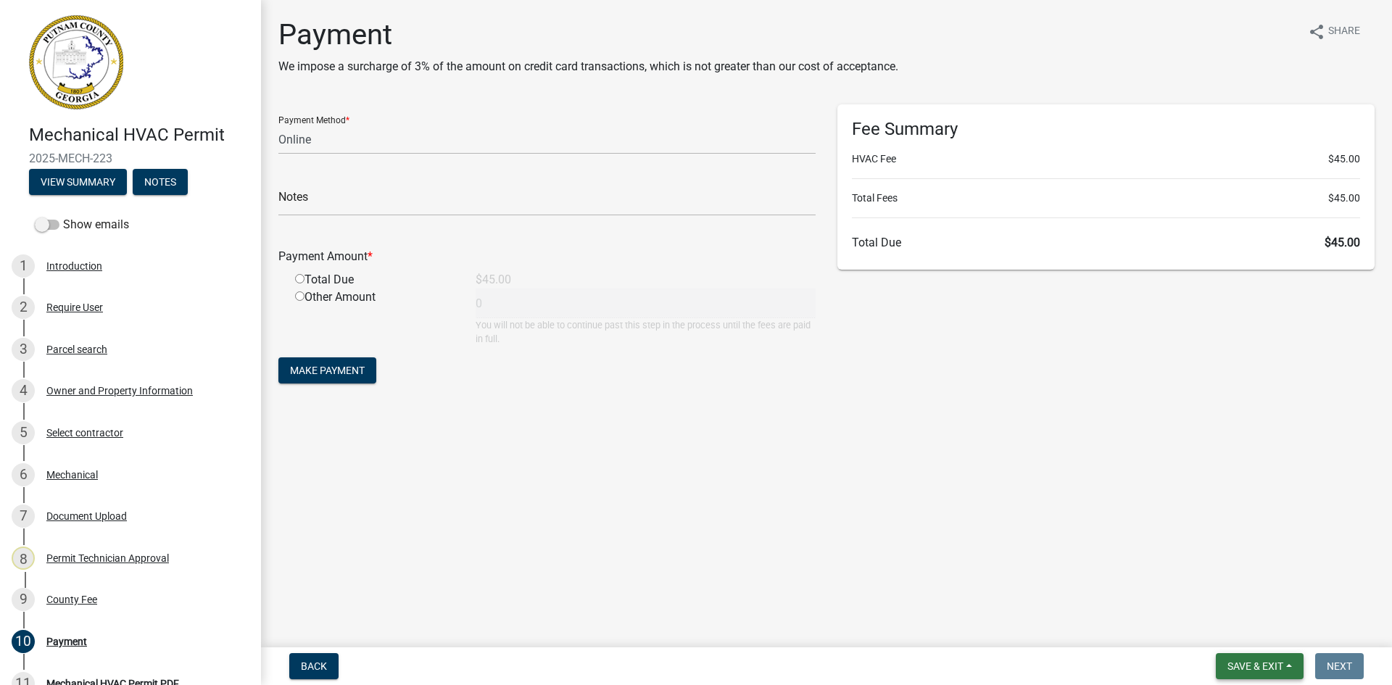
click at [1242, 661] on span "Save & Exit" at bounding box center [1256, 667] width 56 height 12
click at [1260, 627] on button "Save & Exit" at bounding box center [1246, 628] width 116 height 35
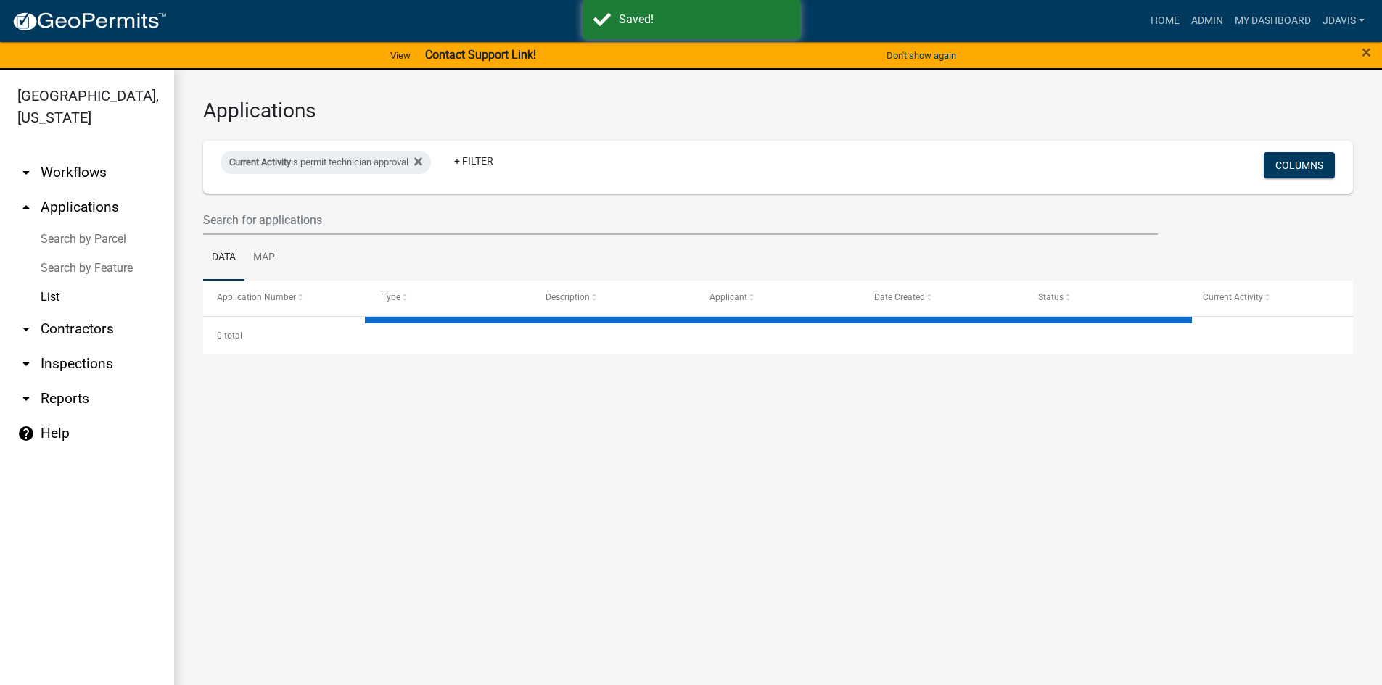
select select "2: 50"
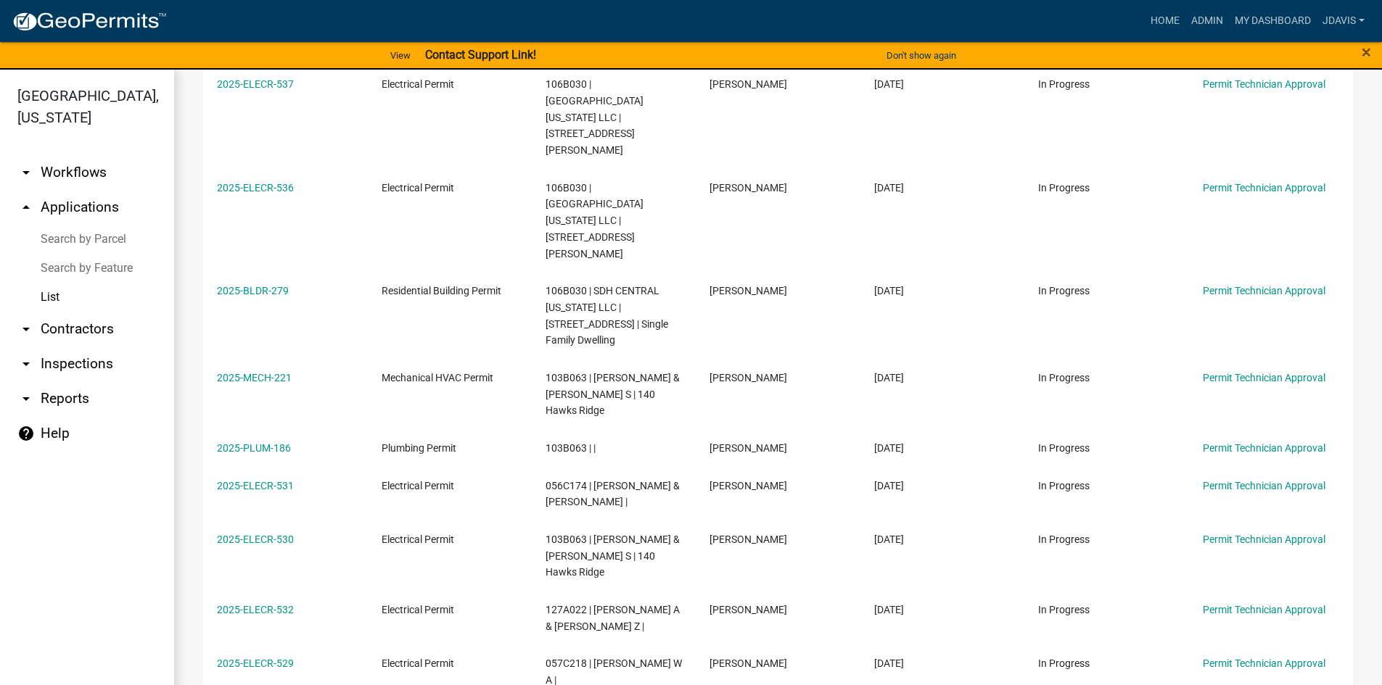
scroll to position [1303, 0]
